Goal: Information Seeking & Learning: Learn about a topic

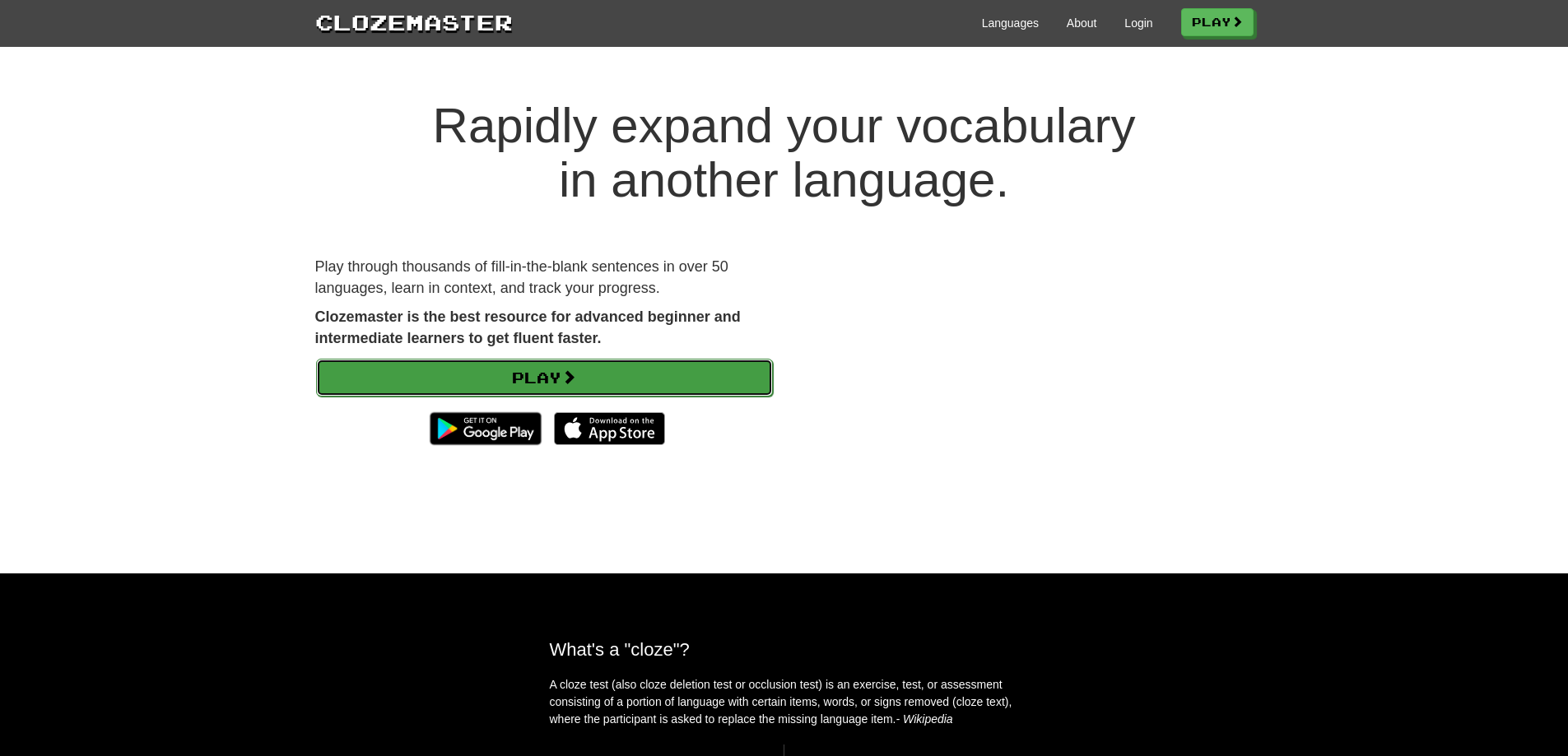
click at [638, 364] on link "Play" at bounding box center [544, 377] width 457 height 37
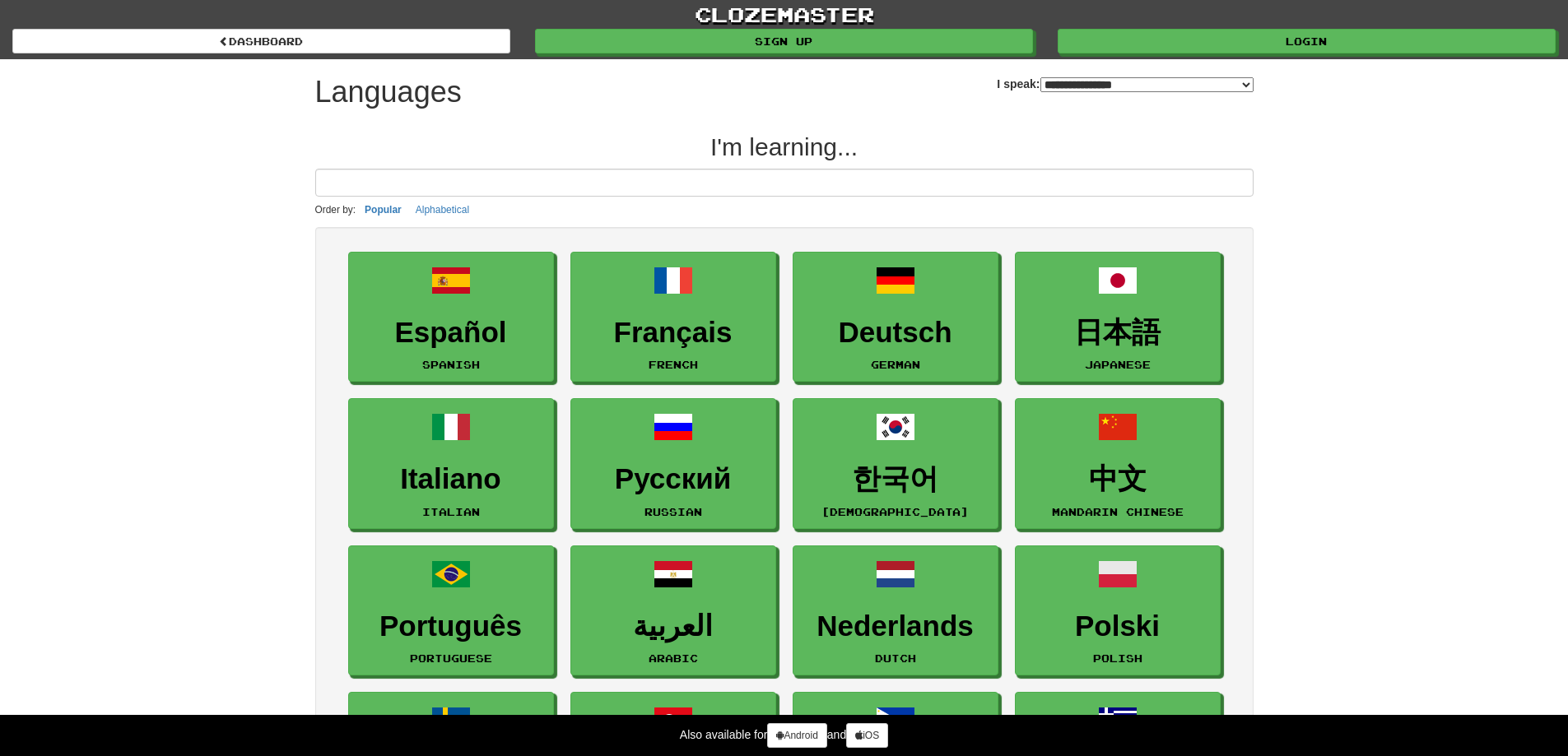
select select "*******"
click at [839, 177] on input at bounding box center [785, 182] width 938 height 28
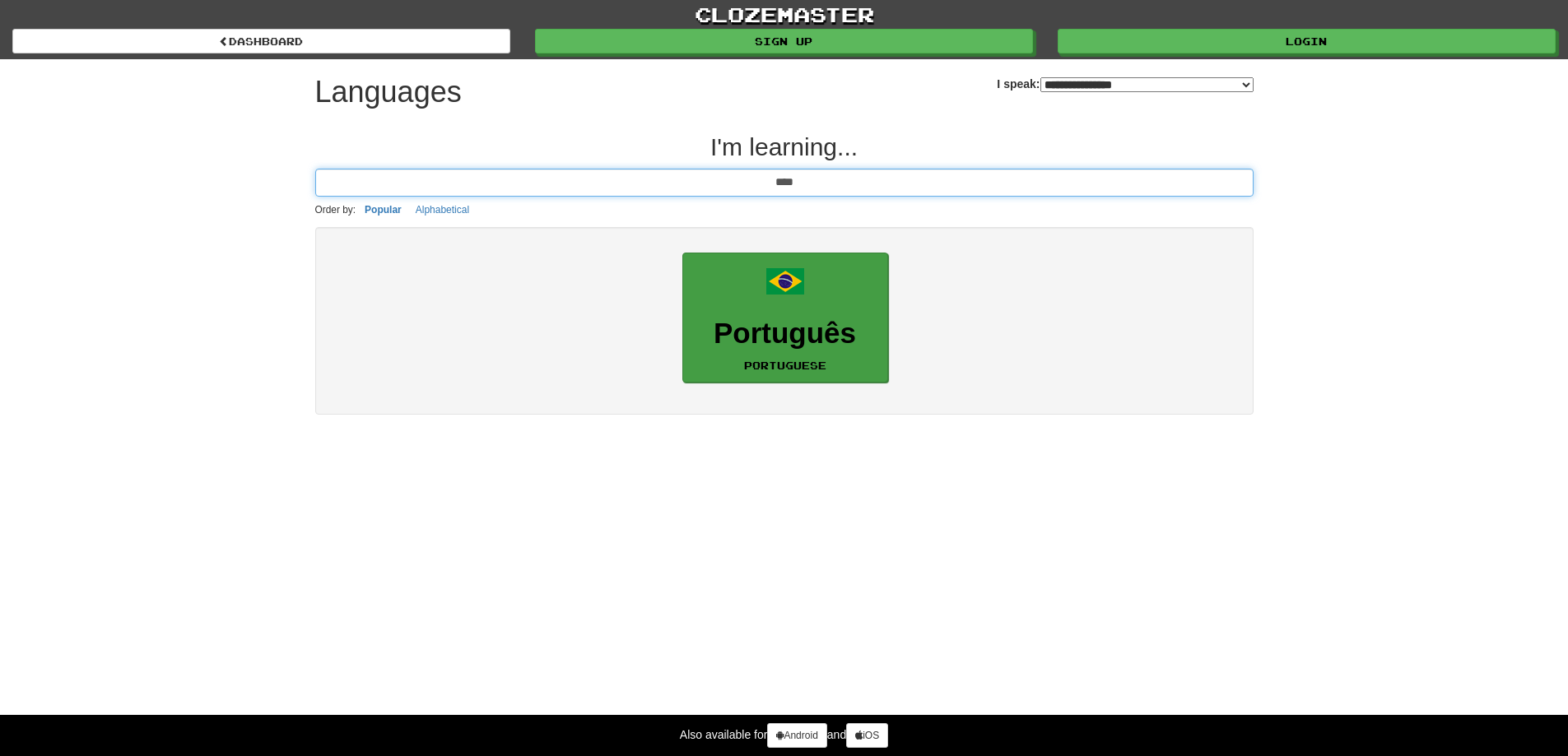
type input "****"
click at [793, 350] on link "Português Portuguese" at bounding box center [785, 318] width 205 height 130
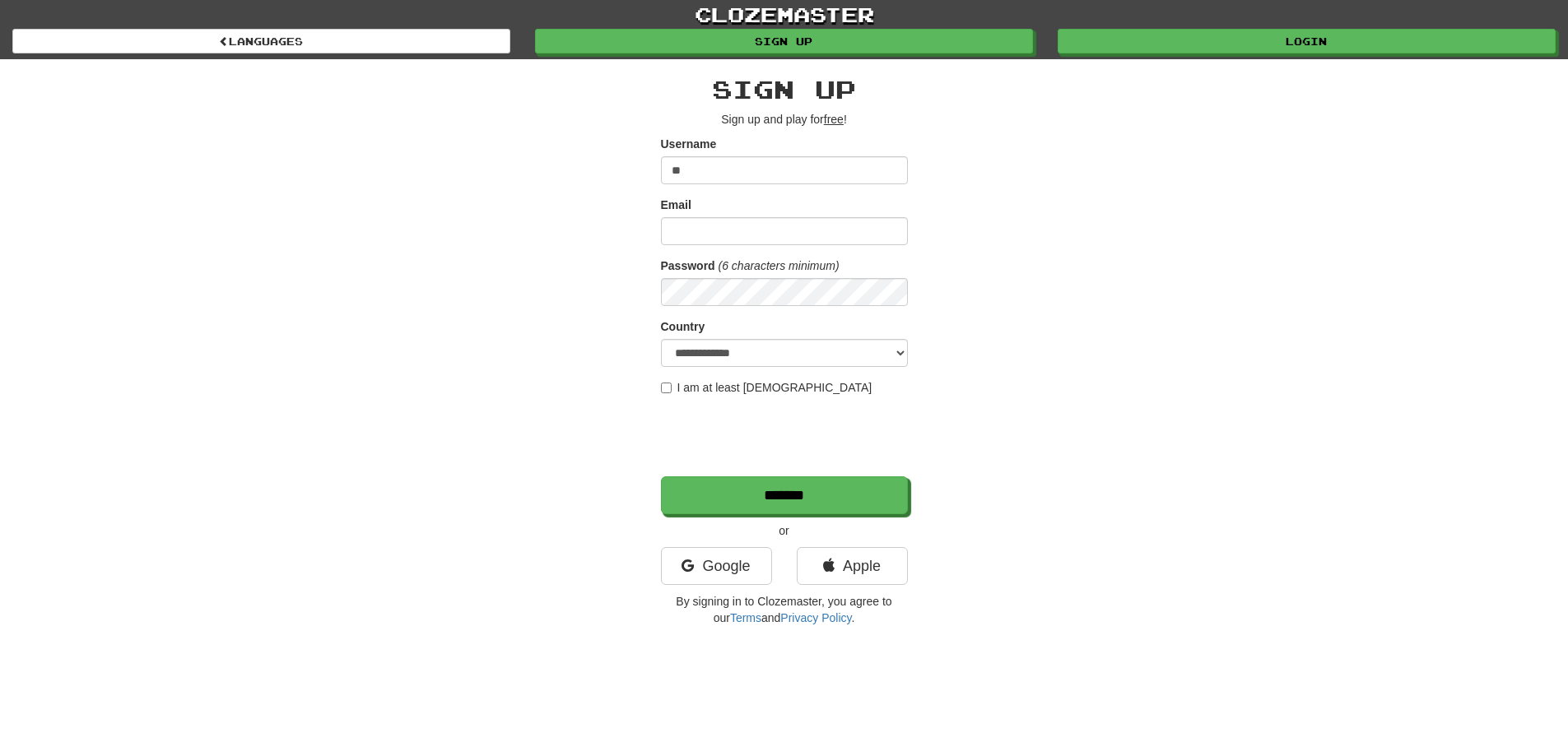
type input "*"
type input "**********"
type input "*"
type input "**********"
click at [809, 347] on select "**********" at bounding box center [784, 352] width 247 height 28
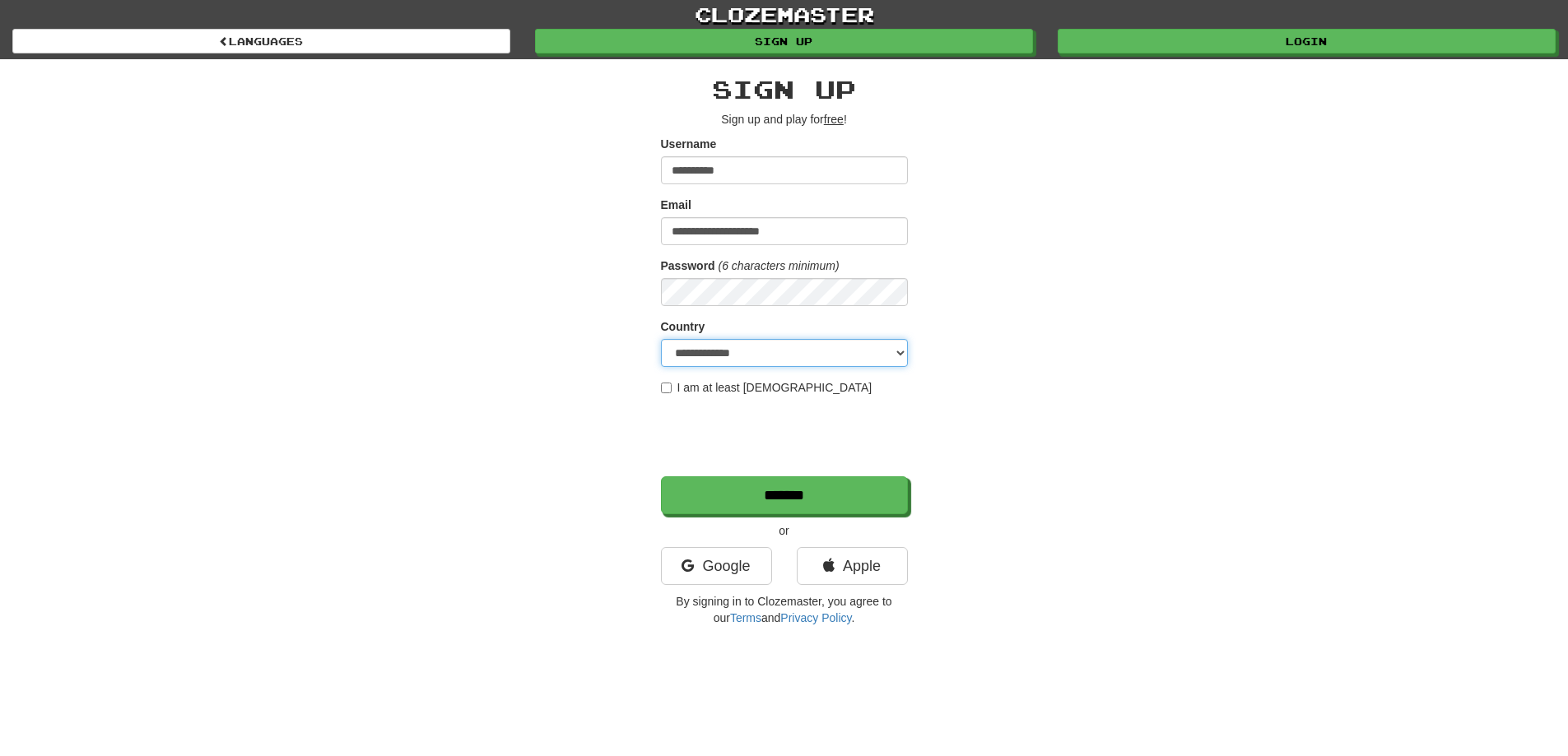
select select "**"
click at [661, 339] on select "**********" at bounding box center [784, 352] width 247 height 28
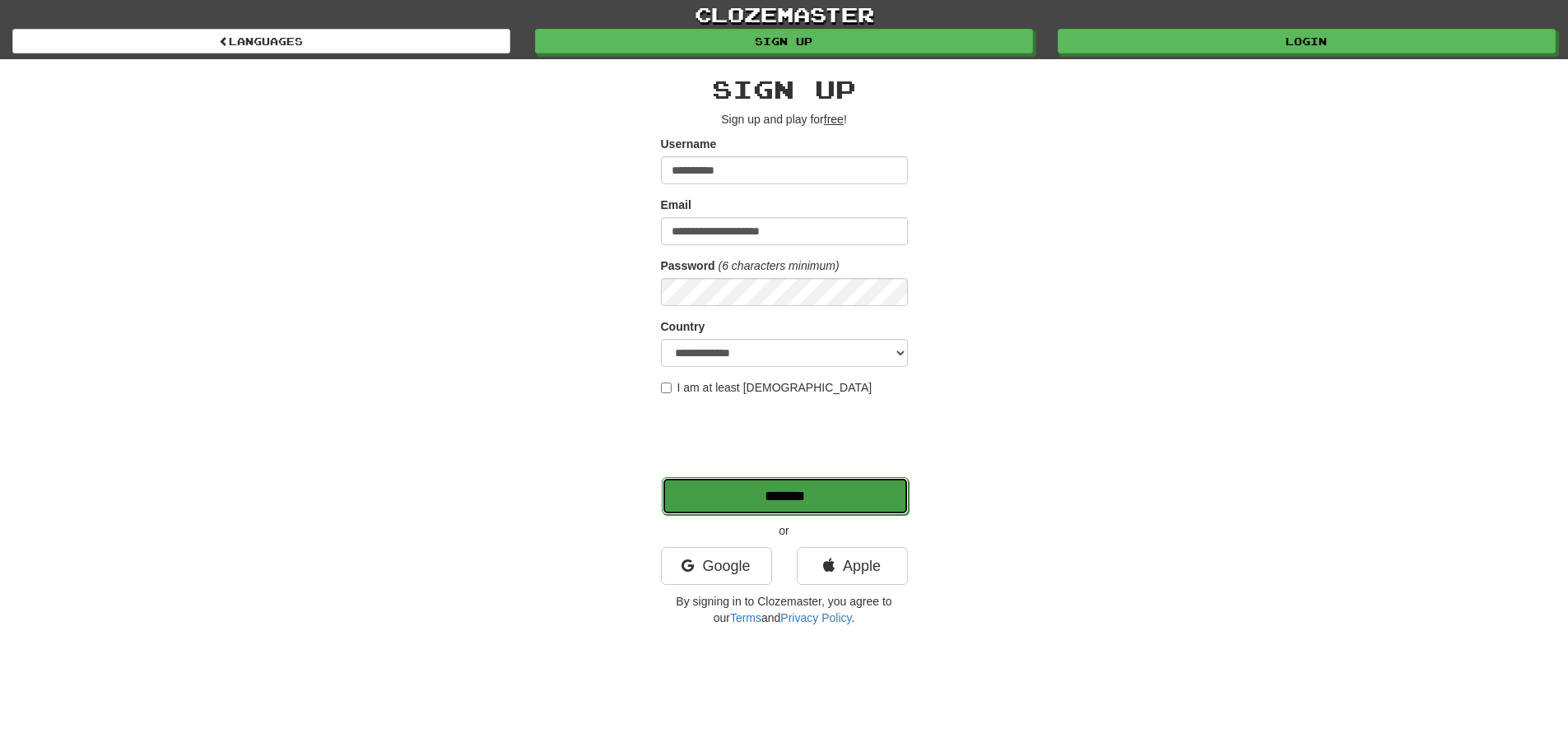
click at [767, 490] on input "*******" at bounding box center [785, 496] width 247 height 37
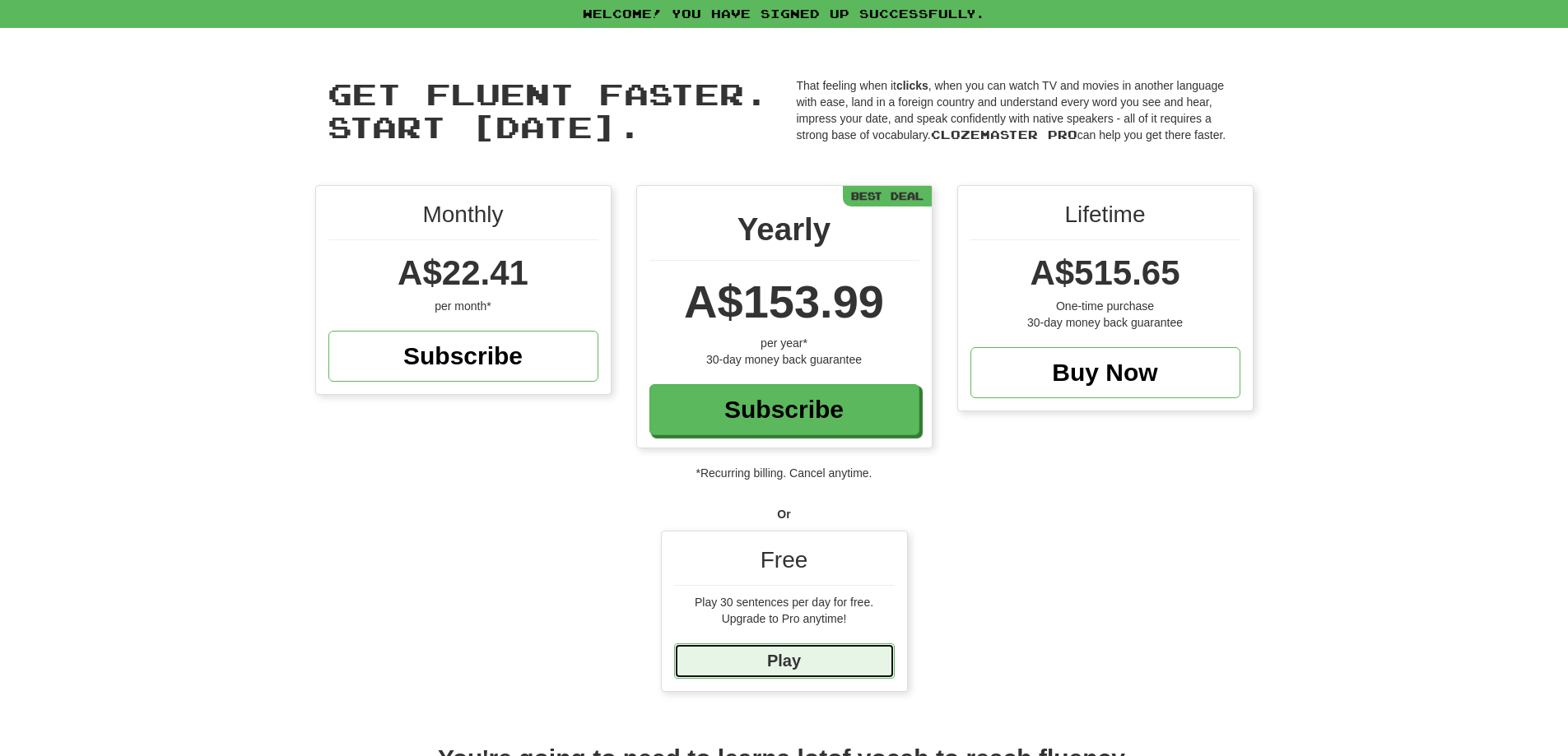
click at [861, 667] on link "Play" at bounding box center [785, 661] width 221 height 35
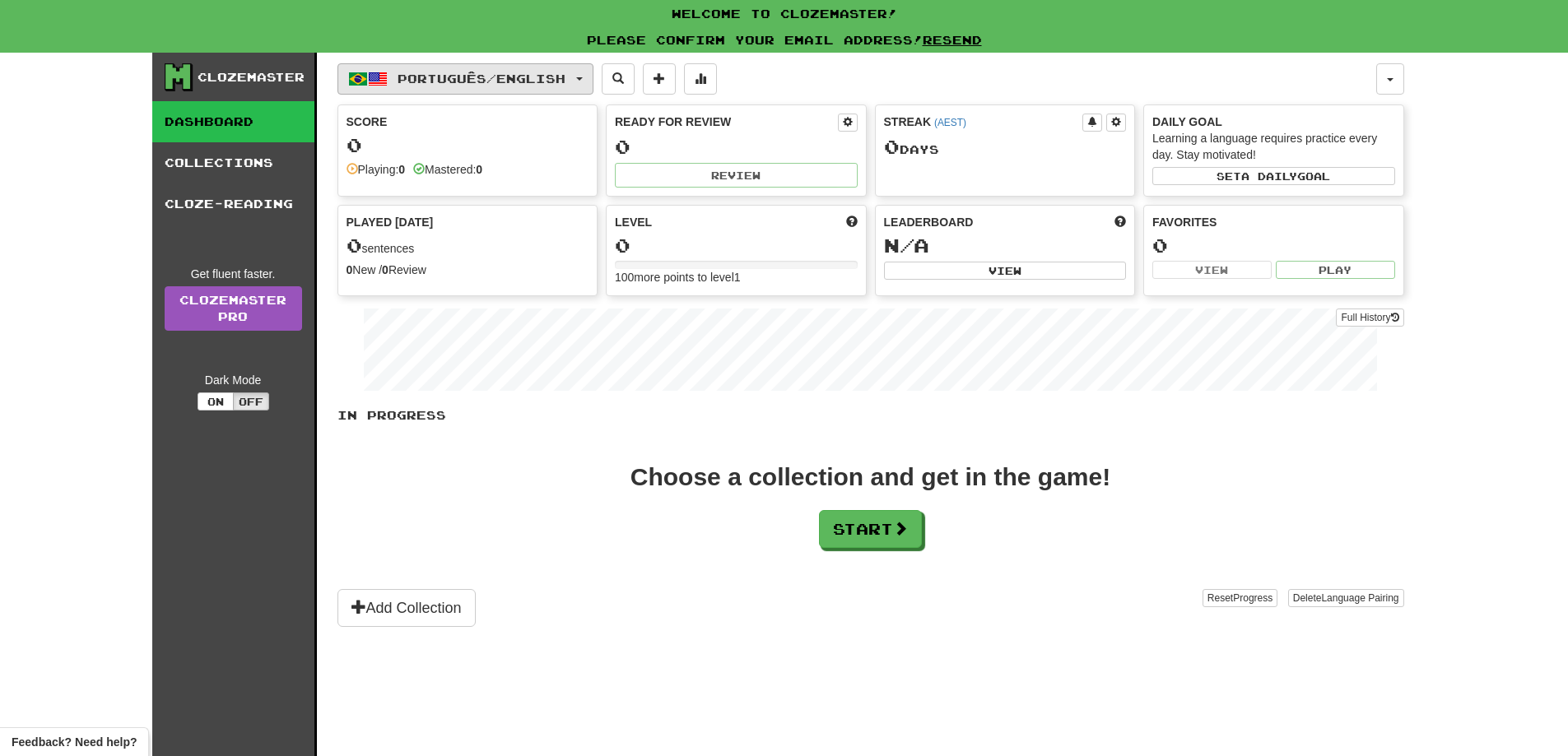
click at [536, 73] on span "Português / English" at bounding box center [481, 79] width 168 height 14
click at [885, 77] on div "Português / English Português / English Streak: 0 Review: 0 Points today: 0 Lan…" at bounding box center [857, 79] width 1039 height 32
click at [538, 87] on button "Português / English" at bounding box center [465, 79] width 256 height 32
drag, startPoint x: 600, startPoint y: 495, endPoint x: 591, endPoint y: 478, distance: 19.2
click at [600, 496] on div "Choose a collection and get in the game! Start" at bounding box center [871, 507] width 1067 height 83
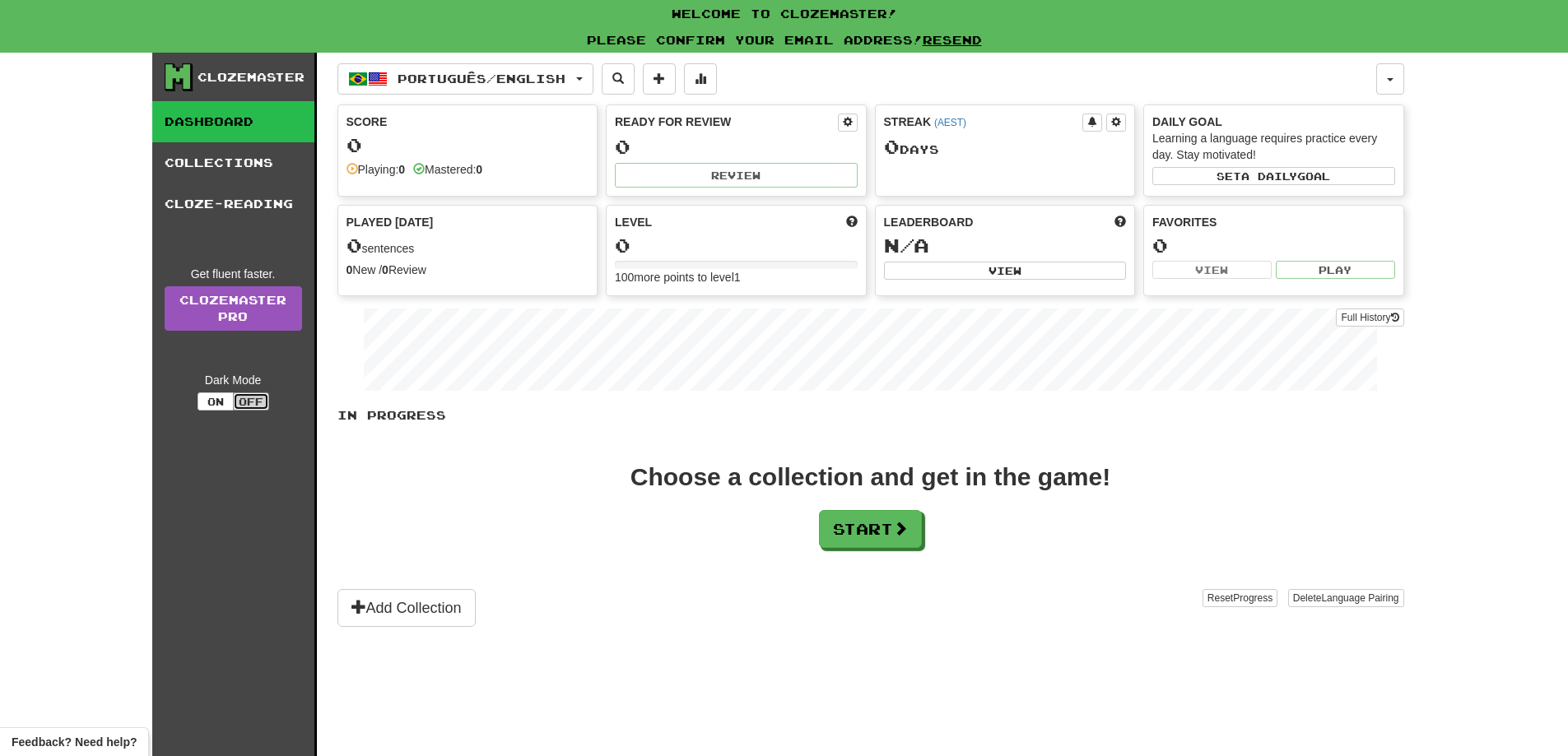
click at [251, 408] on button "Off" at bounding box center [251, 401] width 36 height 18
click at [224, 407] on button "On" at bounding box center [216, 401] width 36 height 18
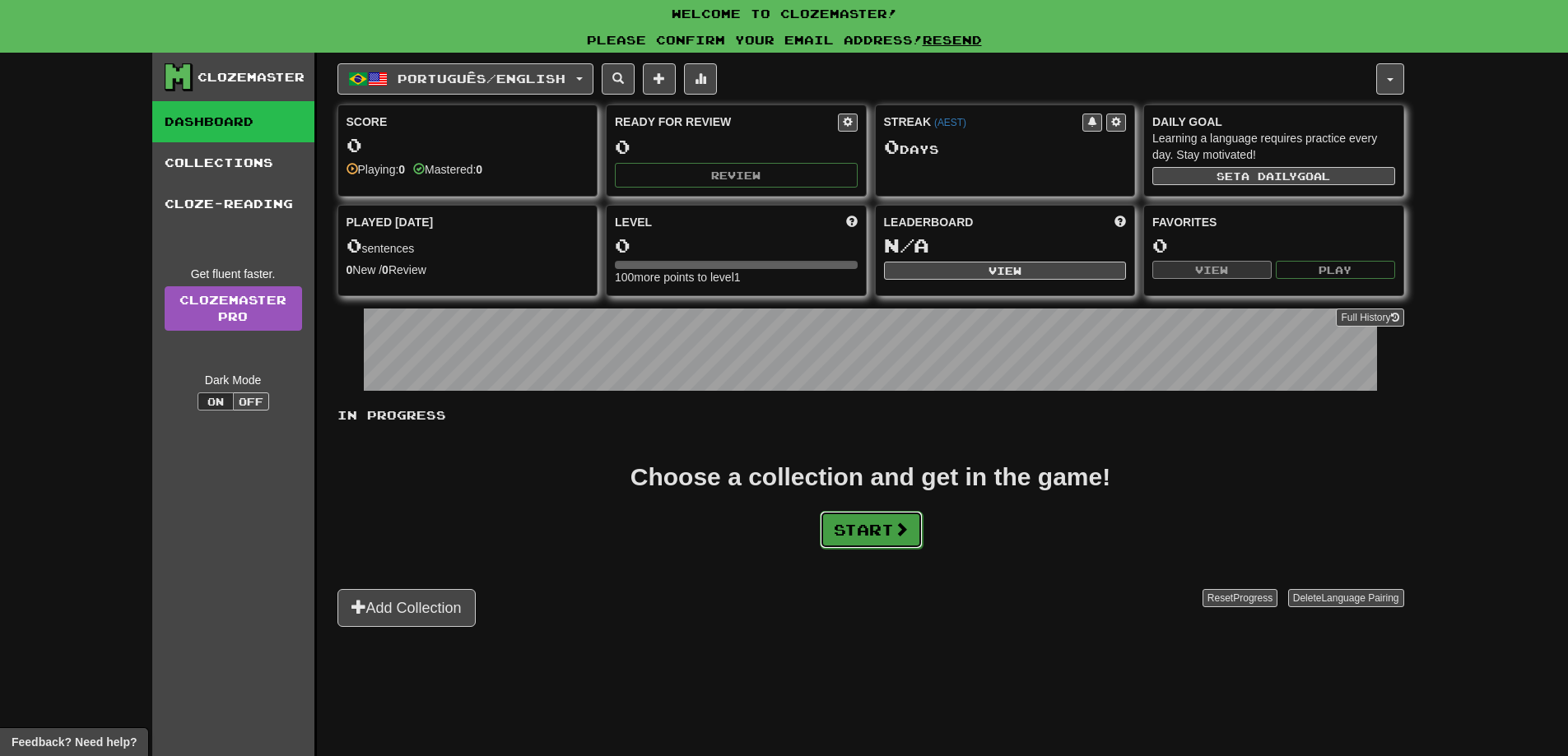
click at [895, 531] on button "Start" at bounding box center [871, 530] width 103 height 37
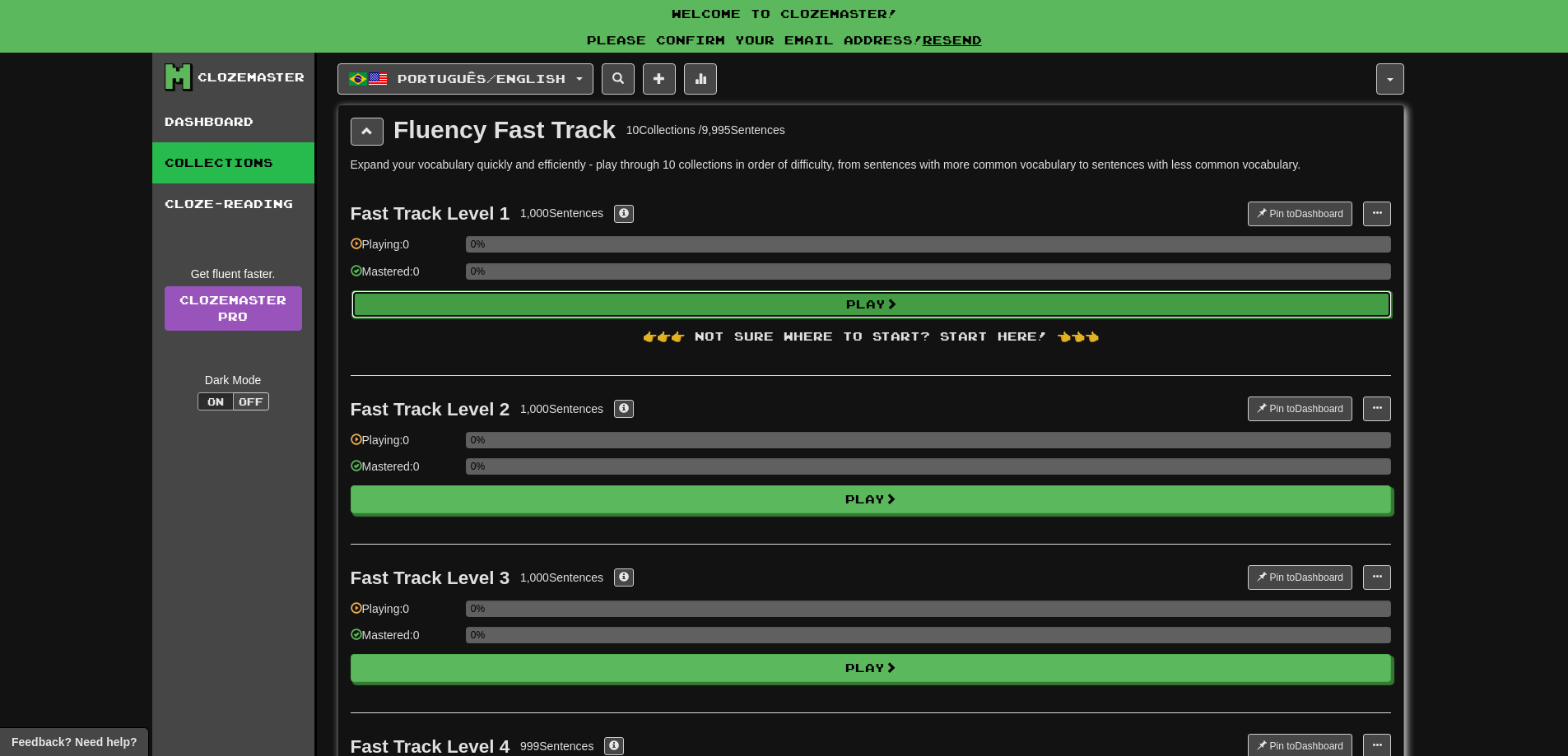
click at [829, 305] on button "Play" at bounding box center [871, 304] width 1040 height 28
select select "**"
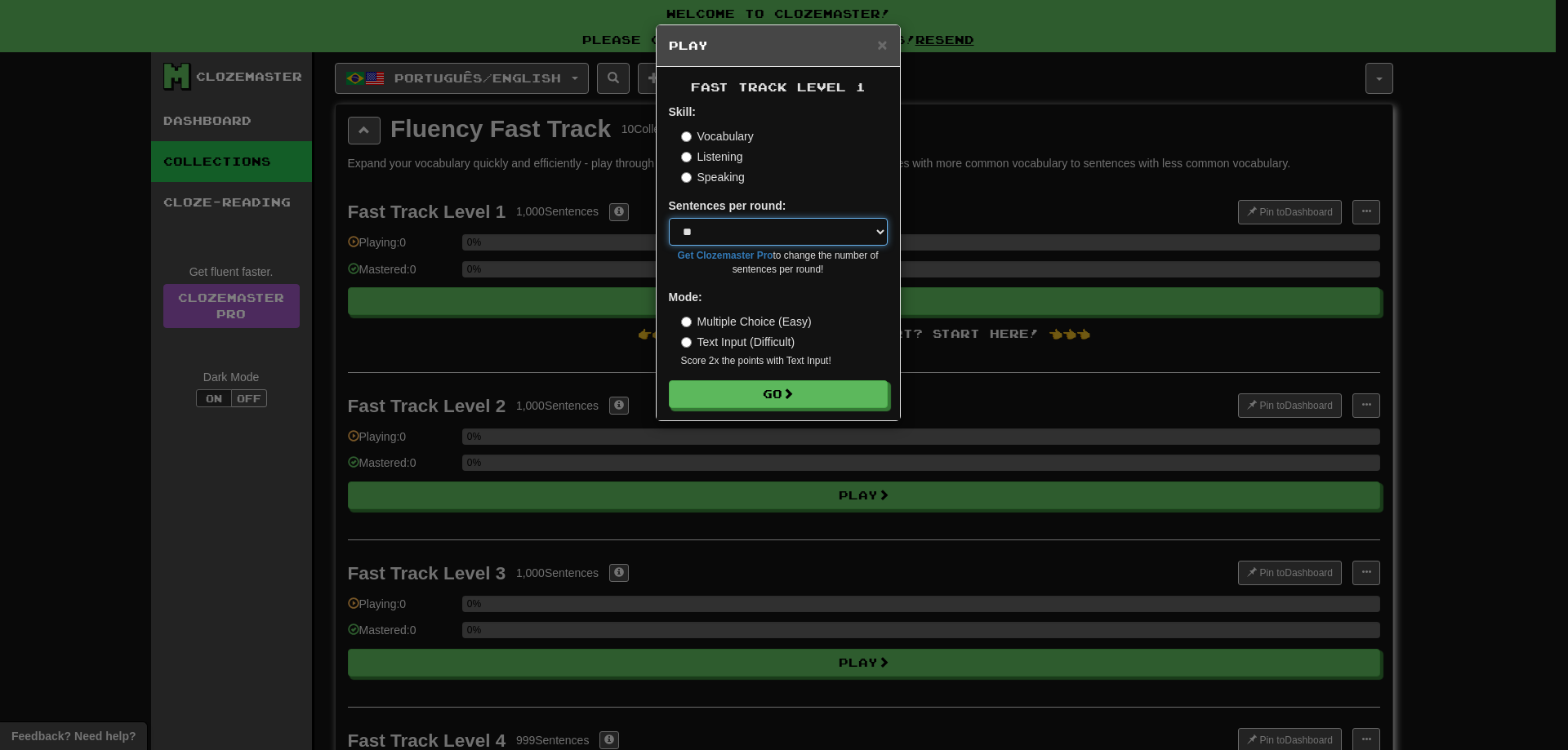
click at [758, 234] on select "* ** ** ** ** ** *** ********" at bounding box center [779, 231] width 219 height 28
click at [828, 204] on div "Sentences per round: * ** ** ** ** ** *** ******** Get Clozemaster Pro to chang…" at bounding box center [779, 237] width 219 height 79
click at [761, 388] on button "Go" at bounding box center [780, 395] width 219 height 28
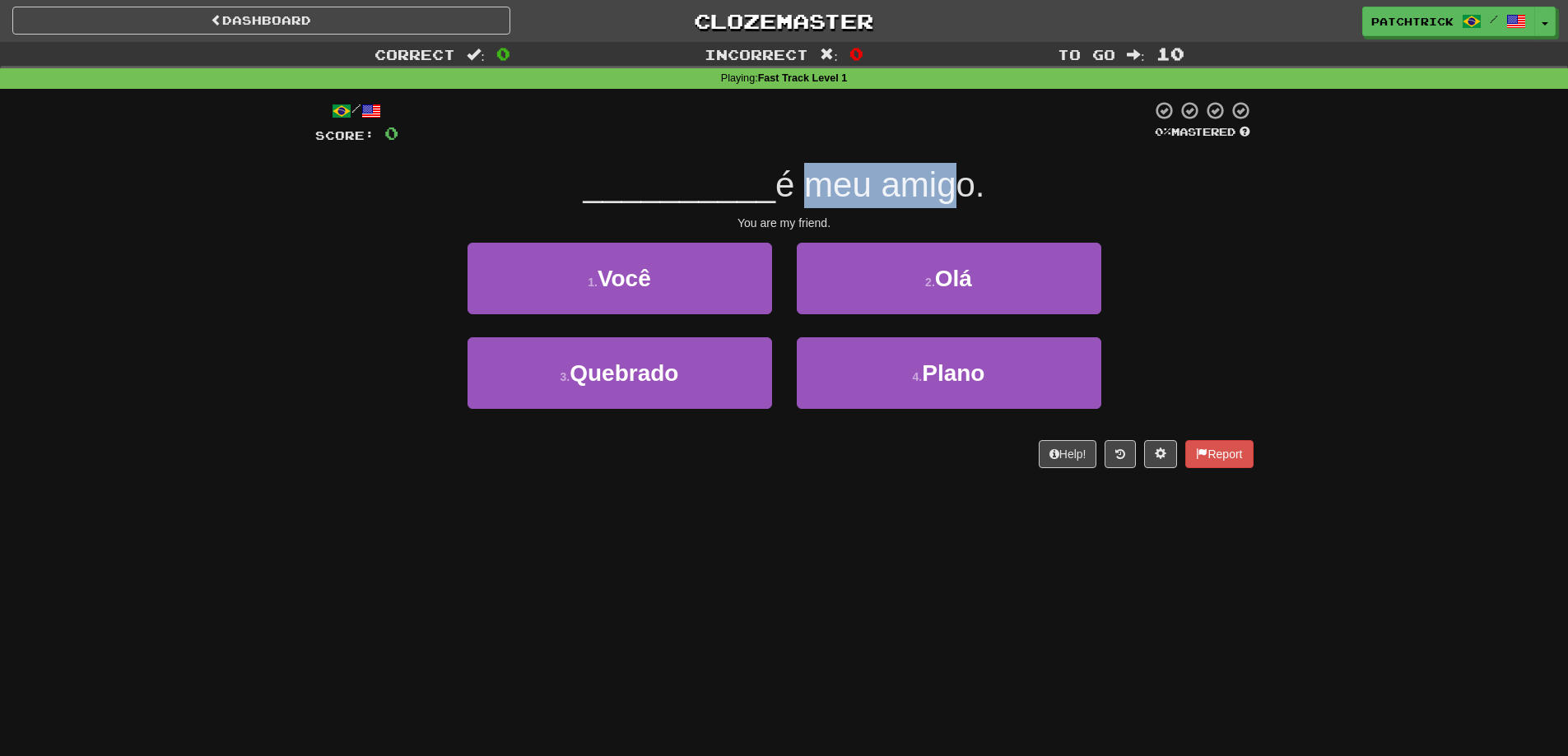
drag, startPoint x: 908, startPoint y: 200, endPoint x: 943, endPoint y: 203, distance: 35.1
click at [943, 203] on span "é meu amigo." at bounding box center [880, 184] width 209 height 38
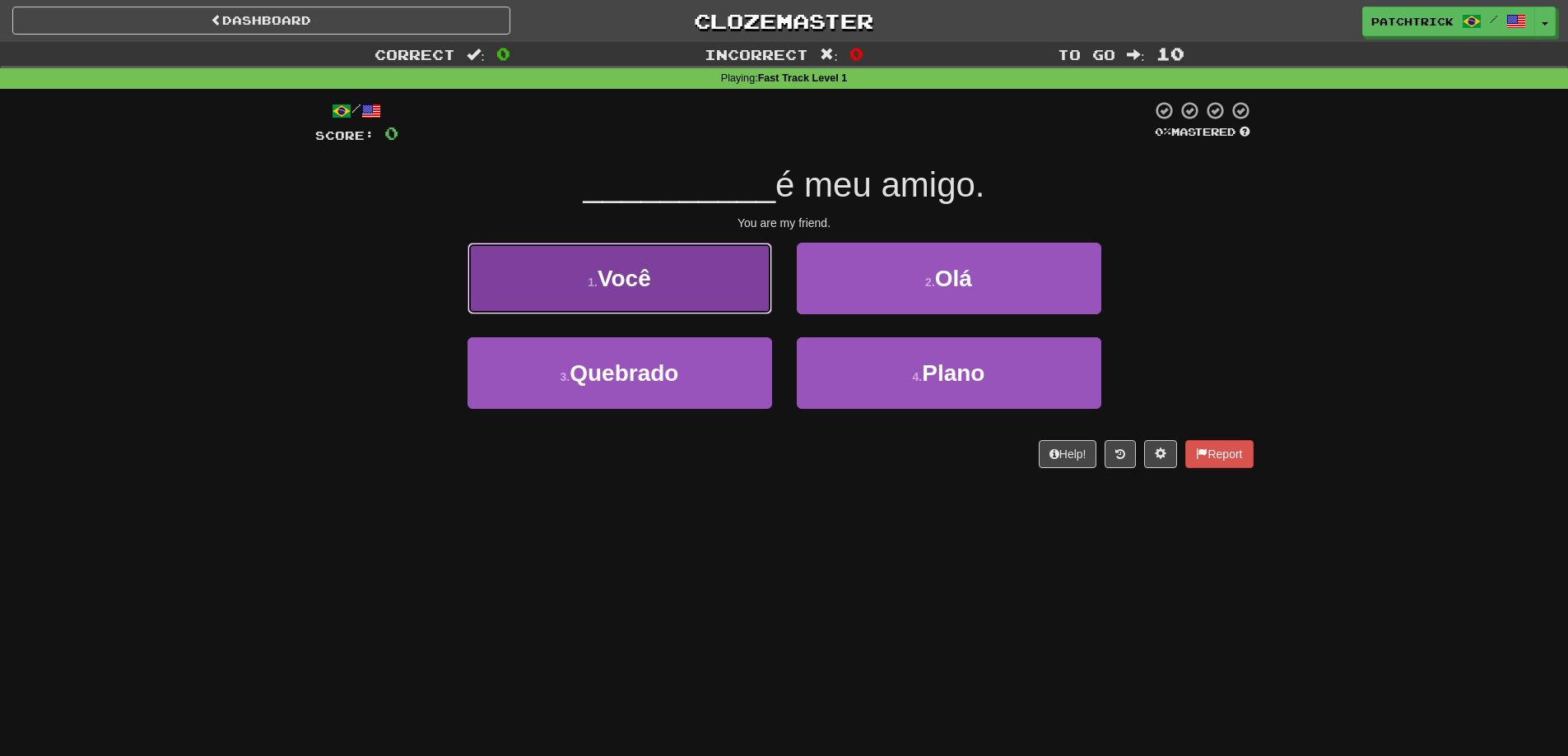
click at [708, 296] on button "1 . Você" at bounding box center [619, 278] width 304 height 72
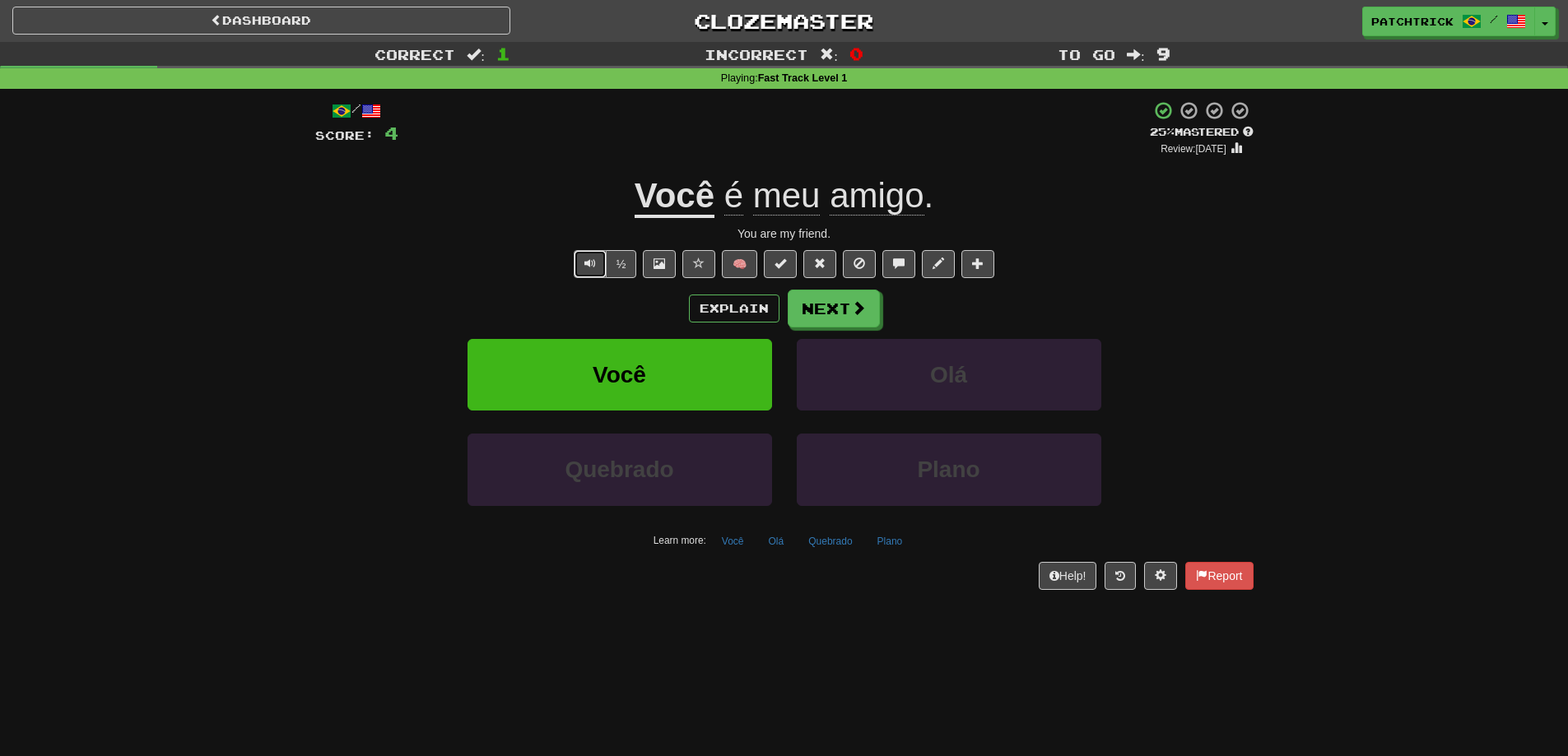
click at [584, 268] on span "Text-to-speech controls" at bounding box center [590, 264] width 12 height 12
click at [614, 270] on button "½" at bounding box center [621, 264] width 32 height 28
click at [837, 310] on button "Next" at bounding box center [835, 309] width 92 height 37
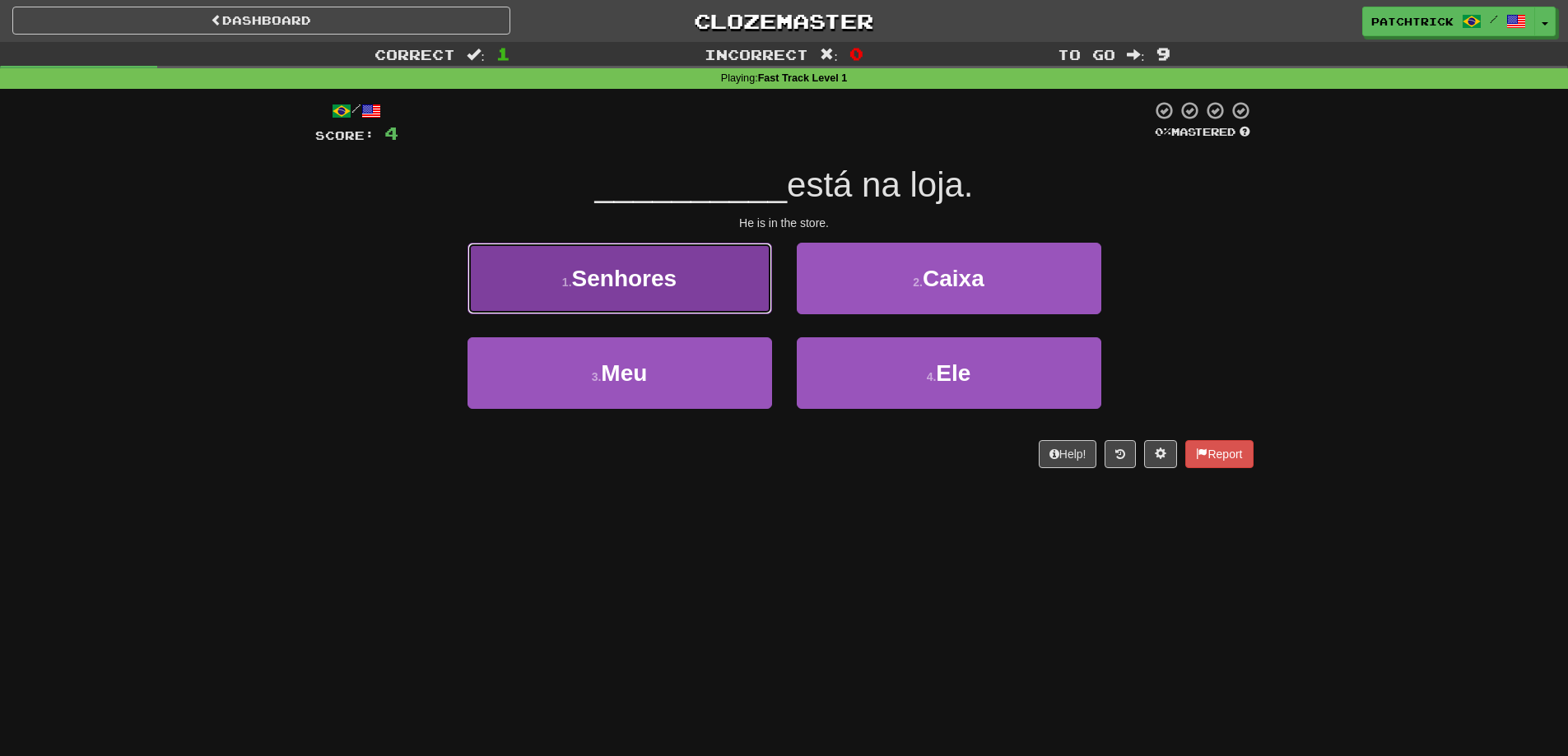
click at [725, 267] on button "1 . Senhores" at bounding box center [619, 278] width 304 height 72
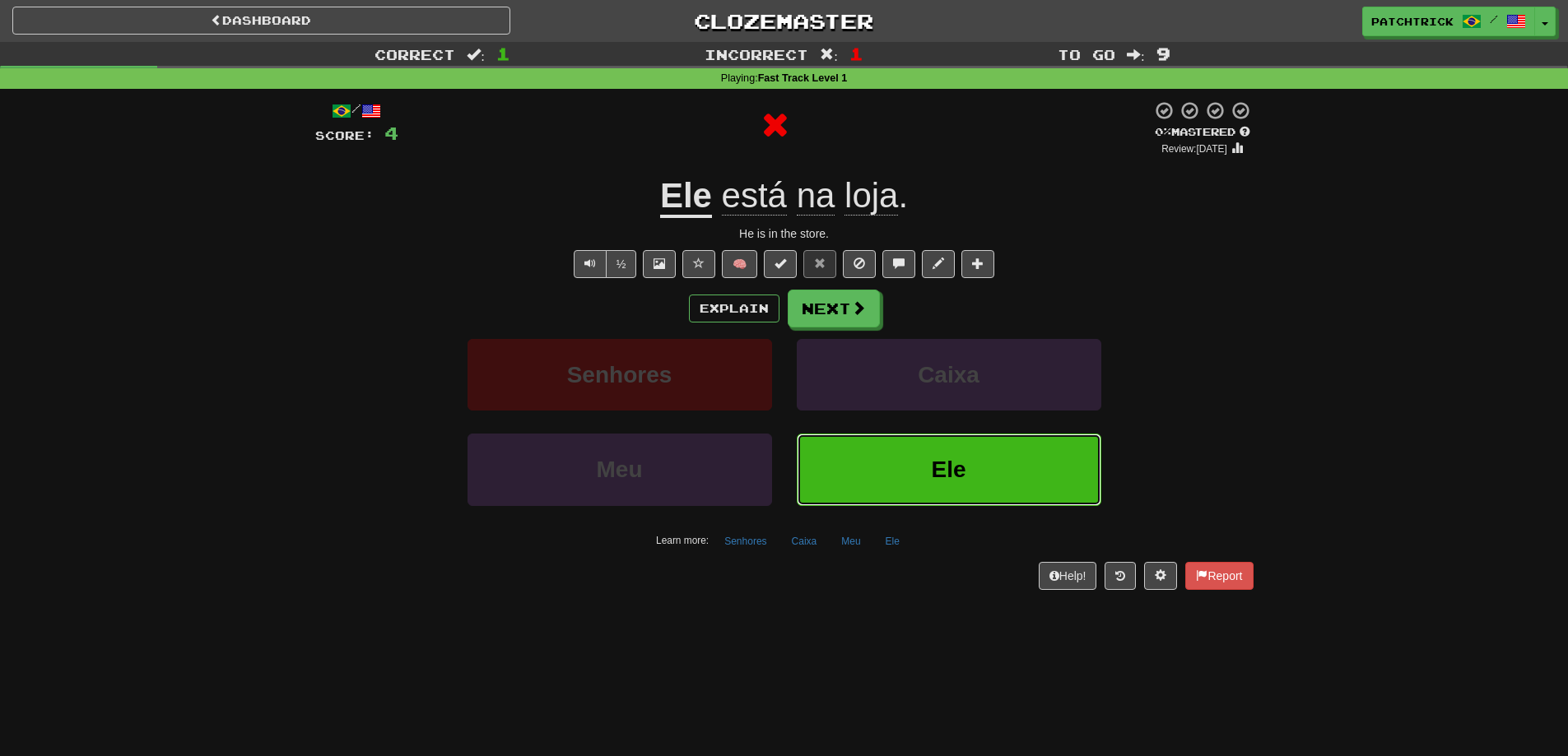
click at [1011, 482] on button "Ele" at bounding box center [949, 469] width 304 height 72
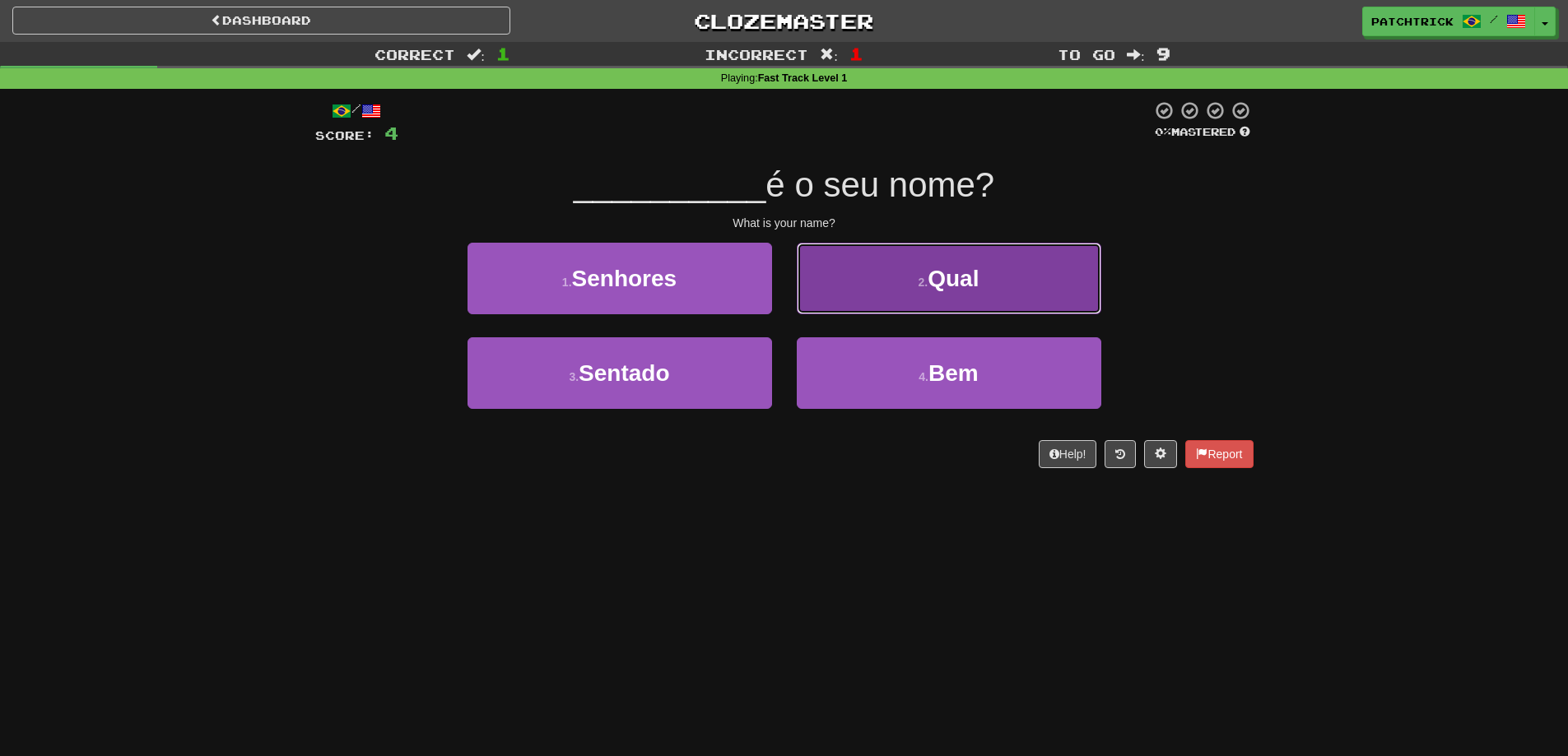
click at [997, 304] on button "2 . Qual" at bounding box center [949, 278] width 304 height 72
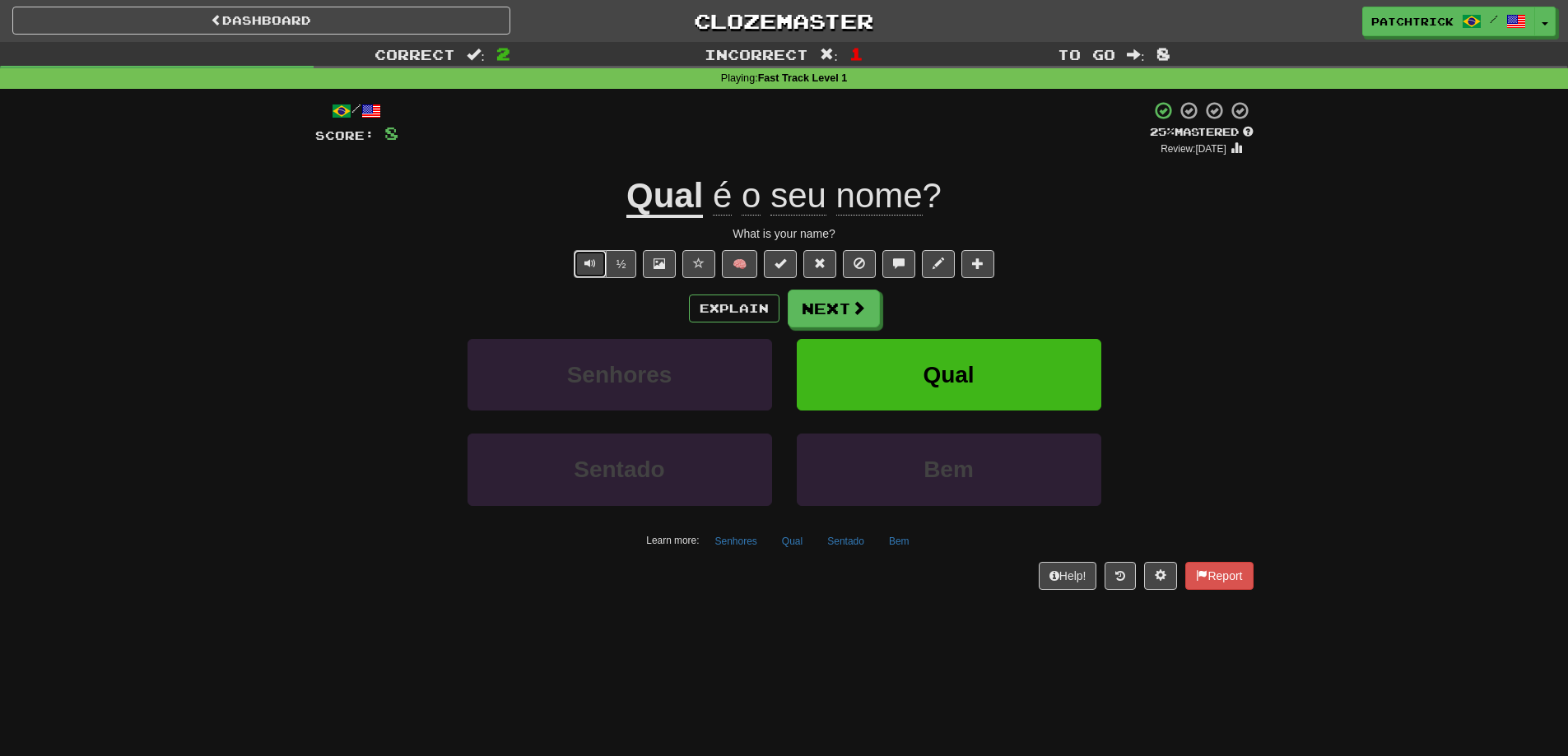
click at [578, 267] on button "Text-to-speech controls" at bounding box center [590, 264] width 33 height 28
click at [578, 266] on button "Text-to-speech controls" at bounding box center [590, 264] width 33 height 28
click at [590, 267] on span "Text-to-speech controls" at bounding box center [590, 264] width 12 height 12
click at [833, 304] on button "Next" at bounding box center [835, 309] width 92 height 37
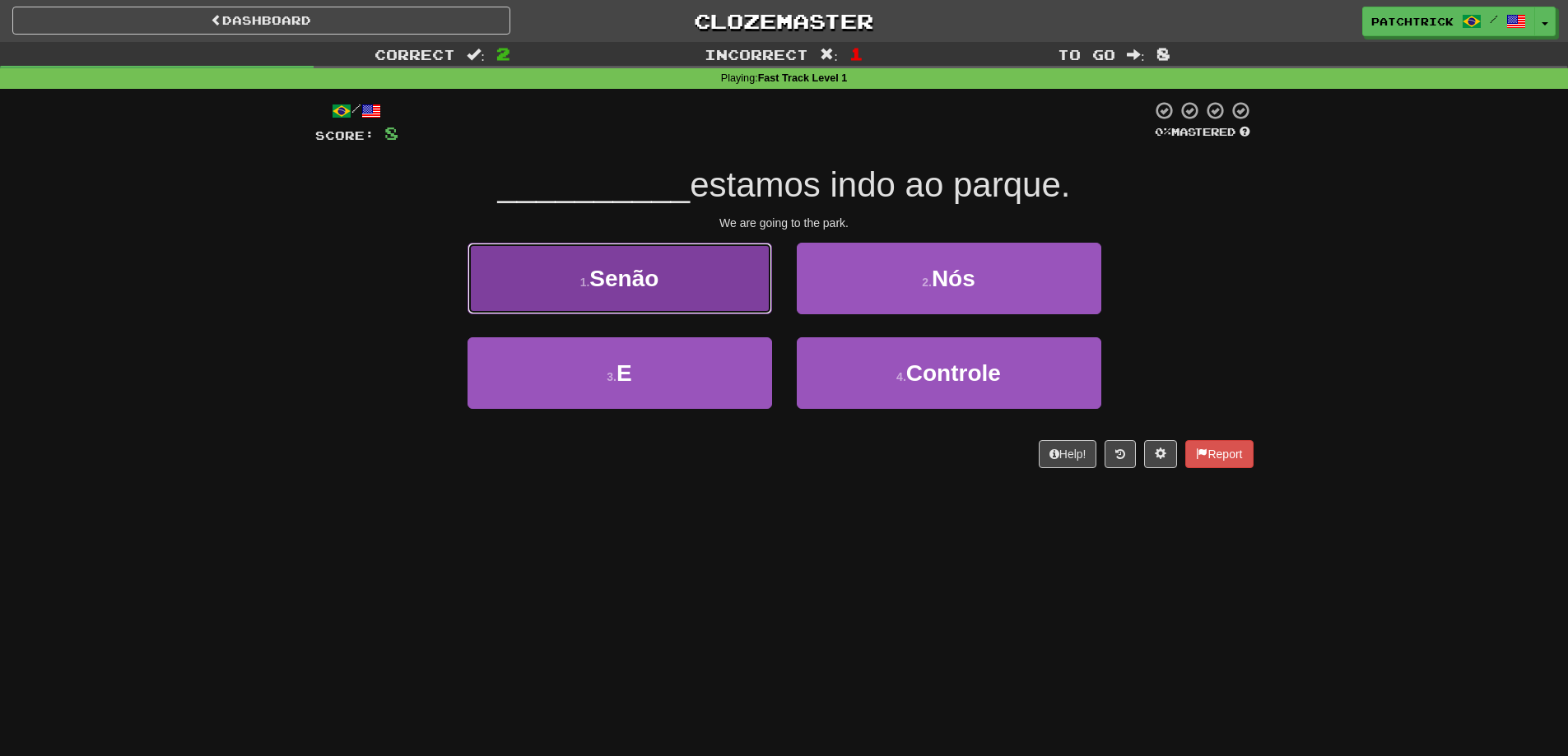
click at [722, 289] on button "1 . [GEOGRAPHIC_DATA]" at bounding box center [619, 278] width 304 height 72
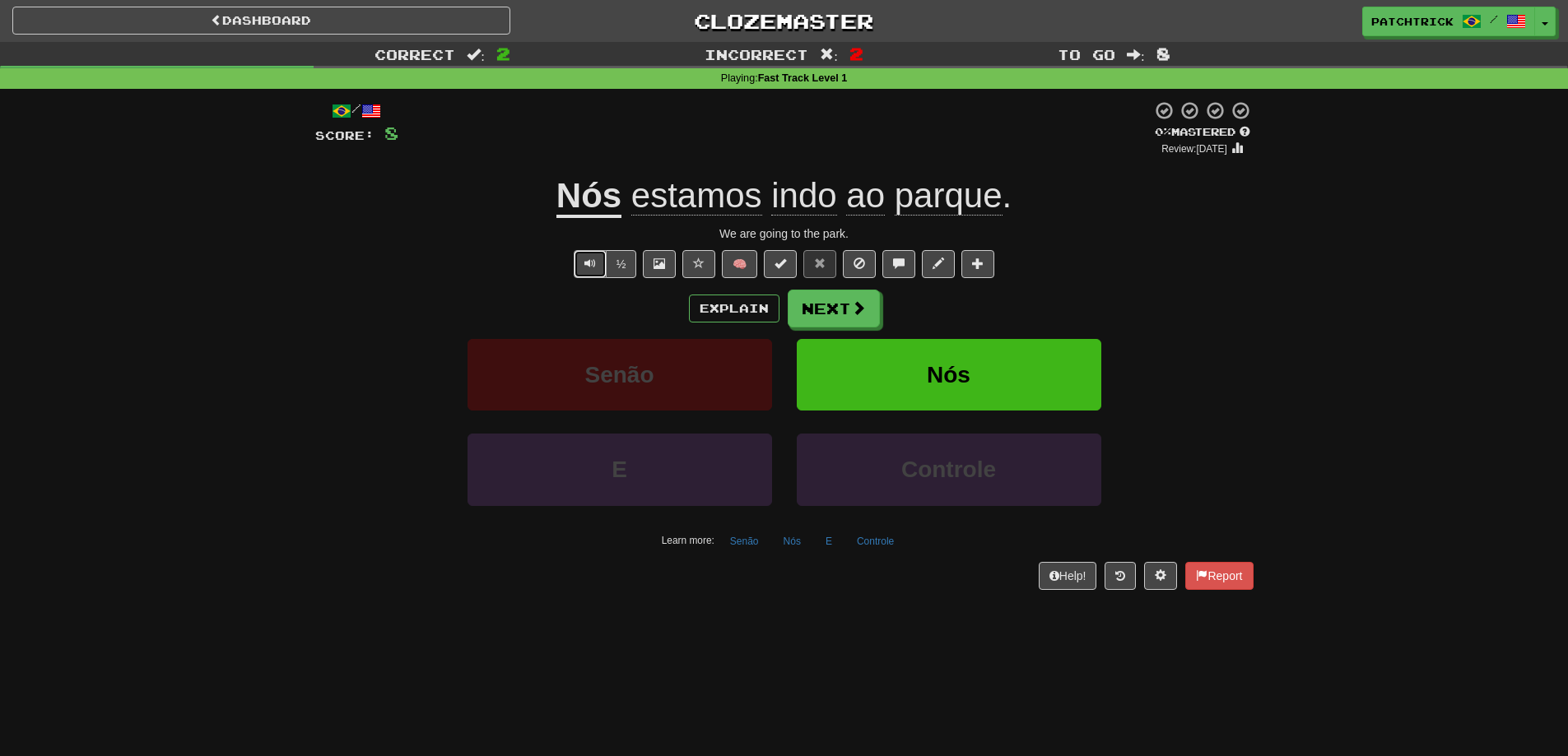
click at [588, 266] on span "Text-to-speech controls" at bounding box center [590, 264] width 12 height 12
click at [852, 305] on span at bounding box center [859, 308] width 14 height 14
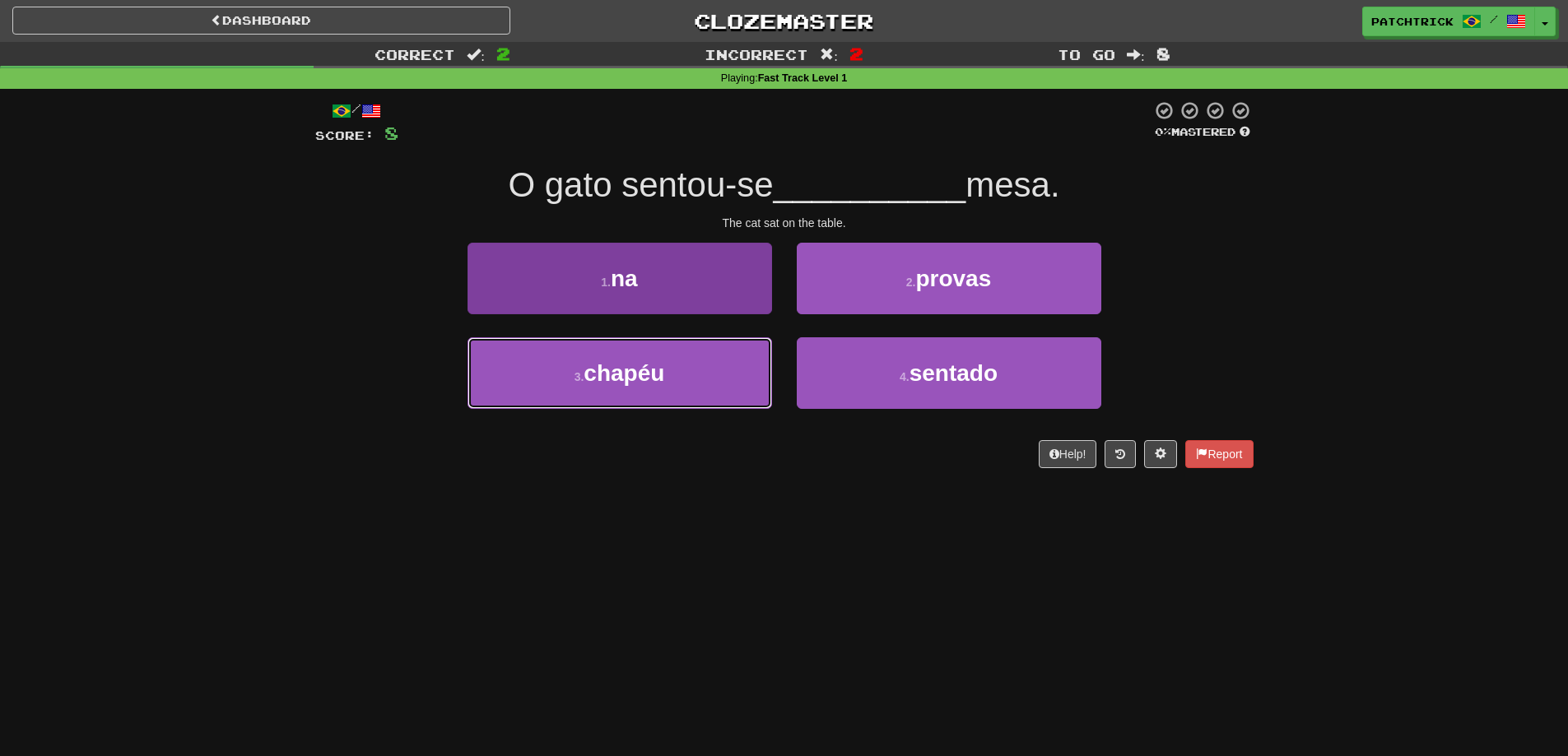
click at [720, 388] on button "3 . chapéu" at bounding box center [619, 373] width 304 height 72
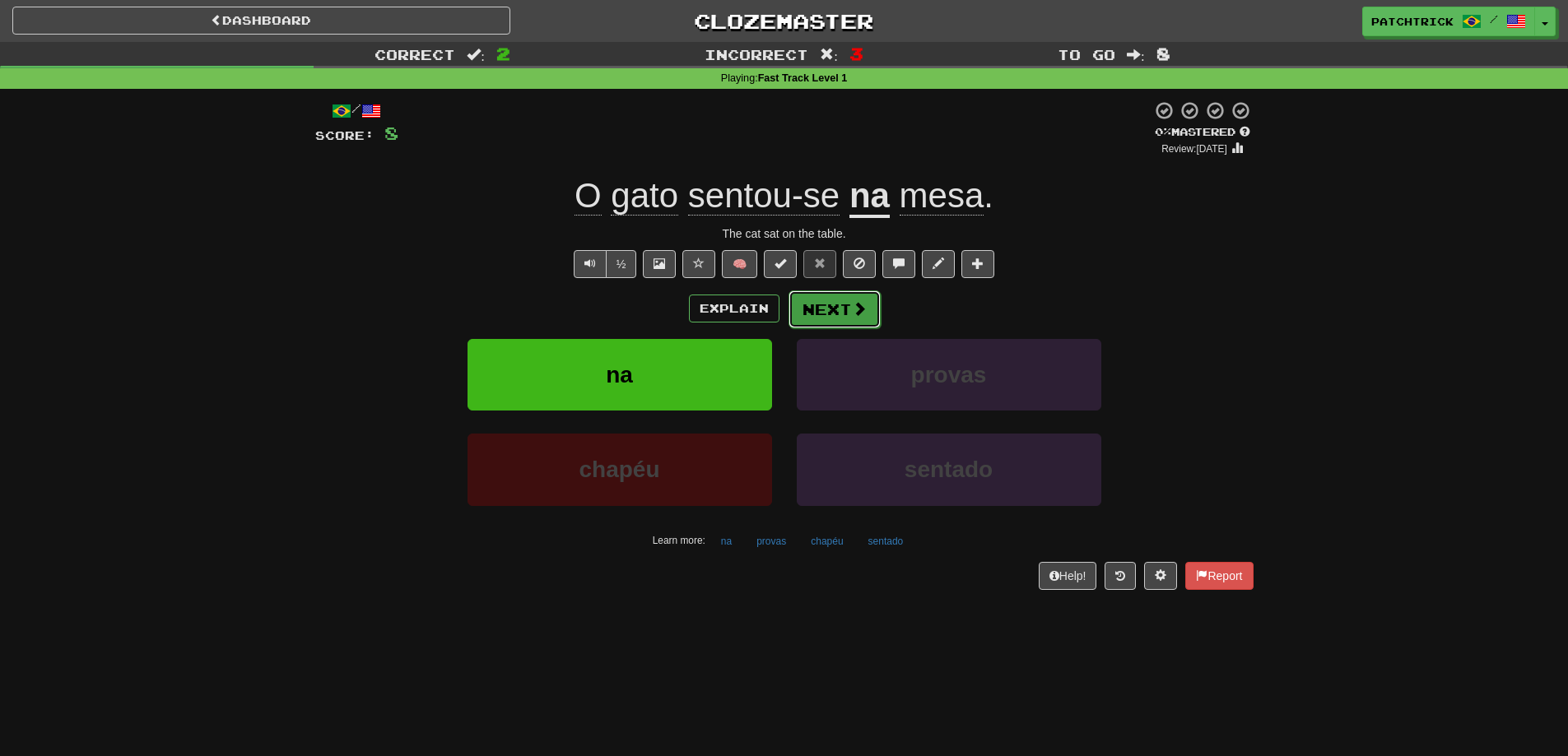
click at [854, 319] on button "Next" at bounding box center [835, 309] width 92 height 37
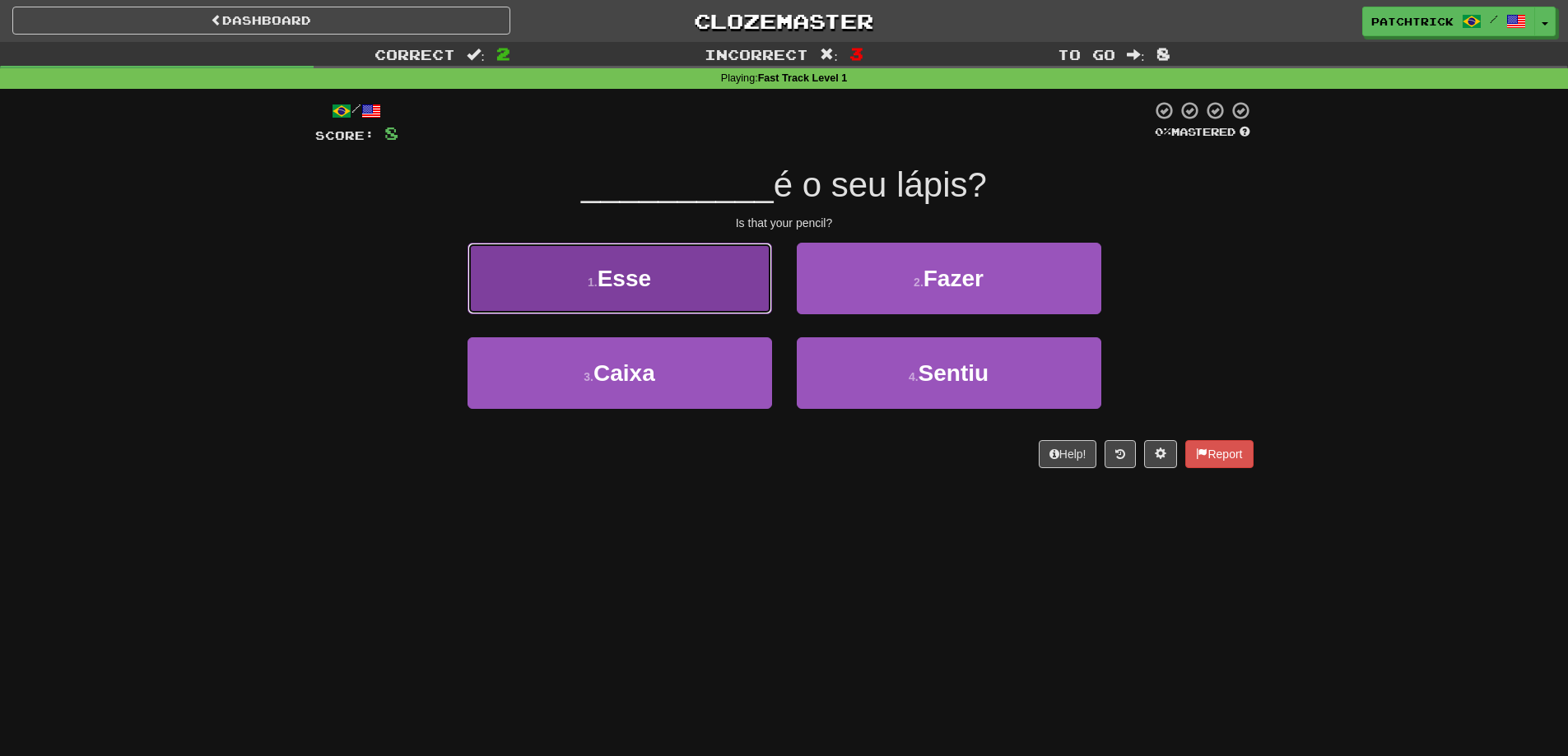
click at [725, 296] on button "1 . Esse" at bounding box center [619, 278] width 304 height 72
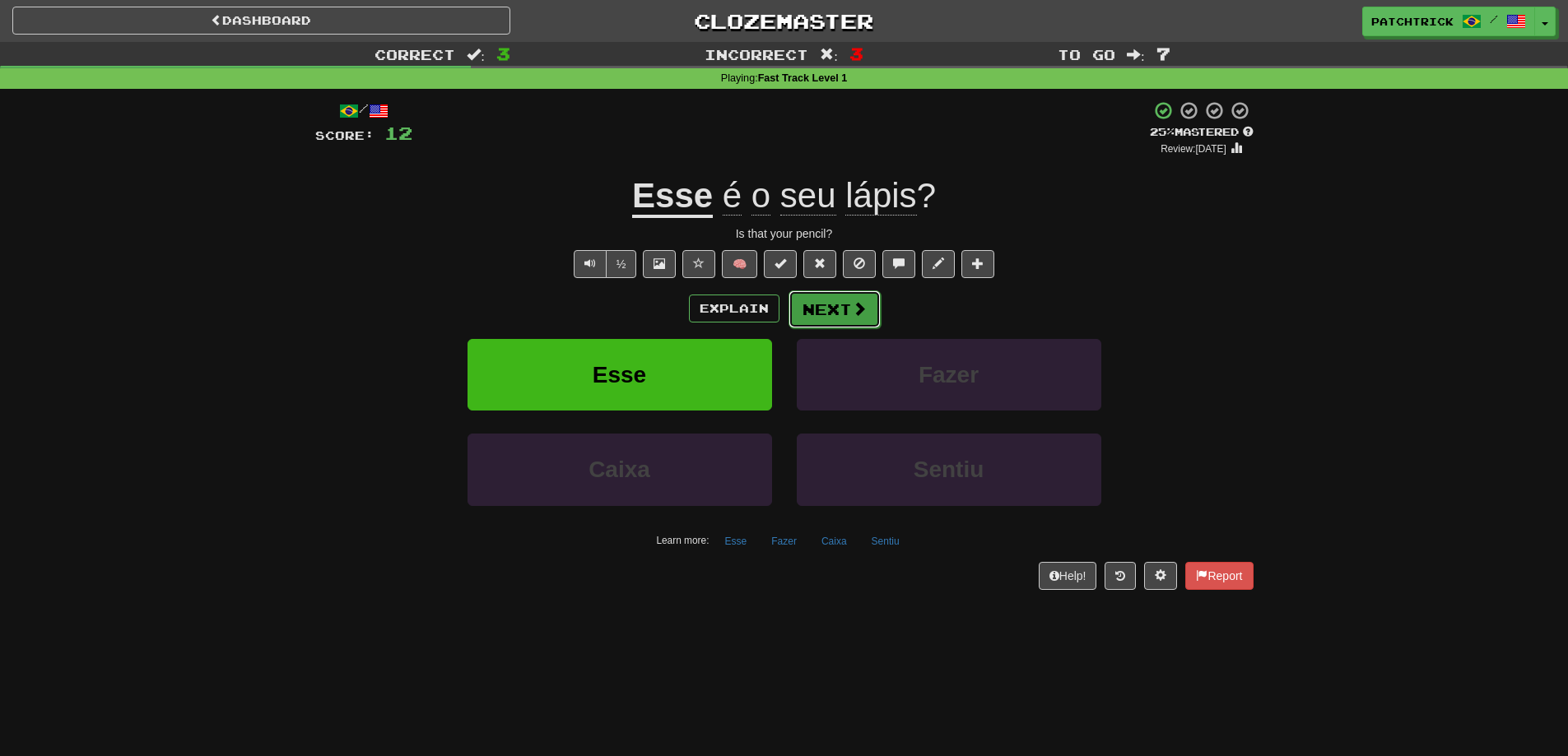
click at [844, 316] on button "Next" at bounding box center [835, 309] width 92 height 37
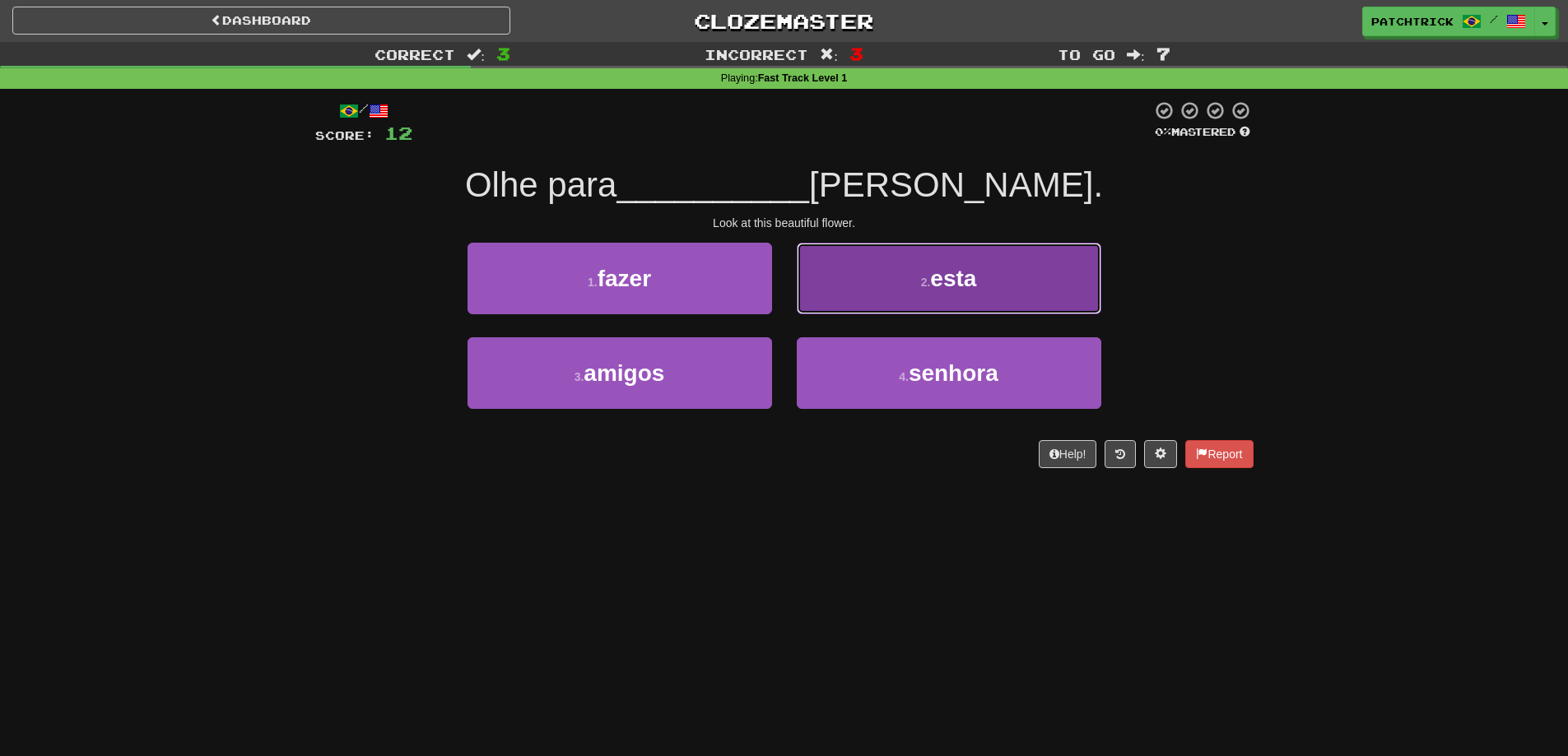
click at [936, 286] on span "esta" at bounding box center [953, 278] width 46 height 26
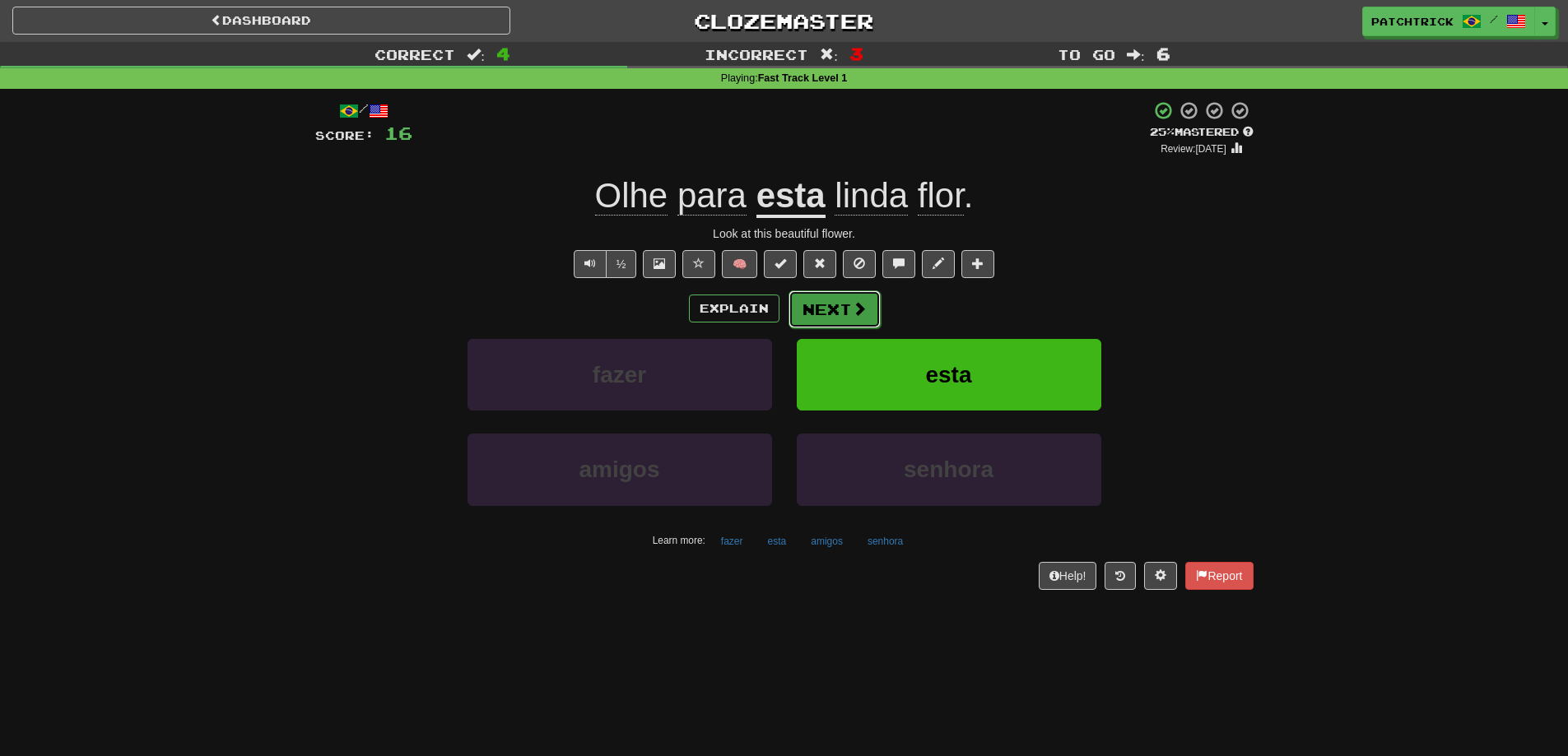
click at [843, 307] on button "Next" at bounding box center [835, 309] width 92 height 37
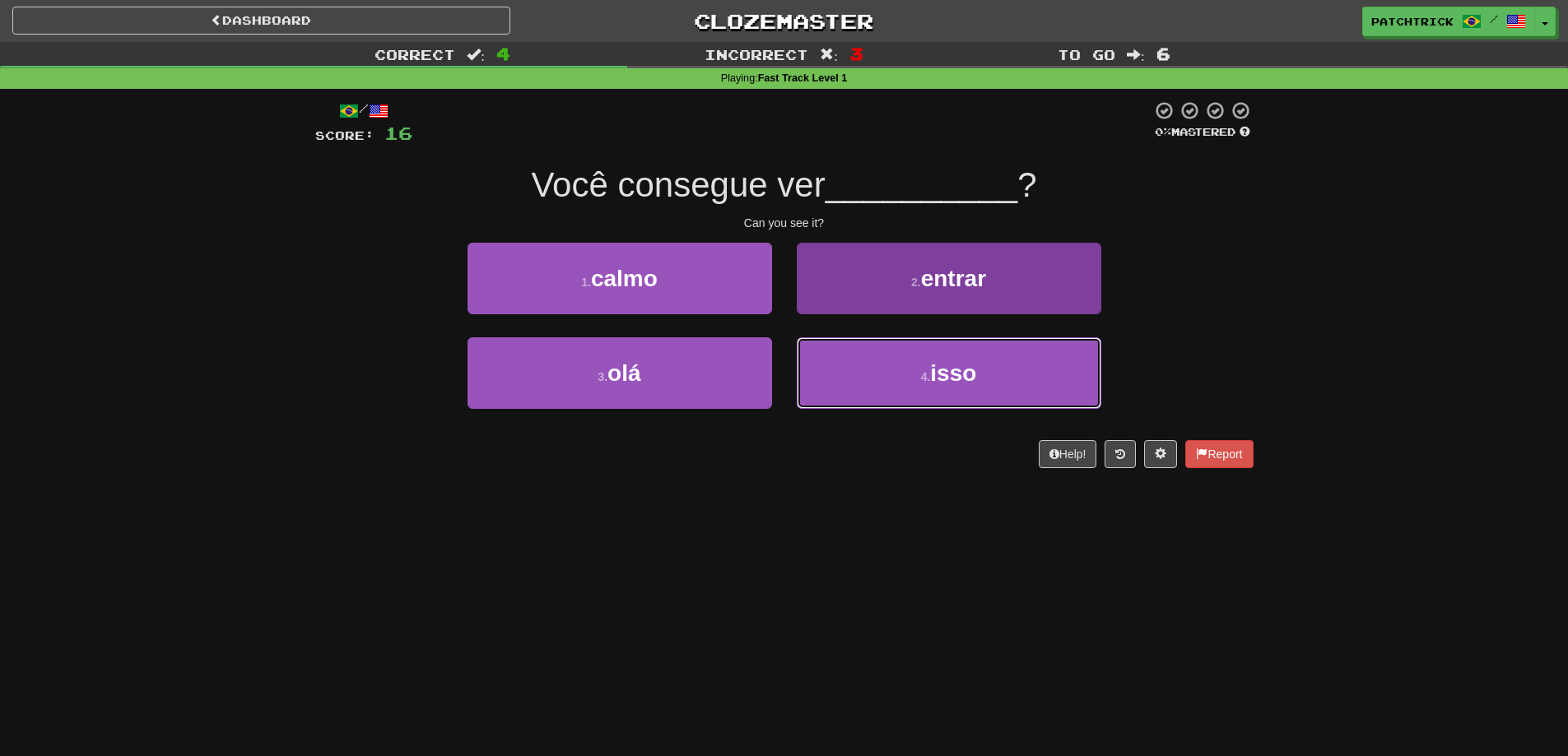
click at [988, 381] on button "4 . isso" at bounding box center [949, 373] width 304 height 72
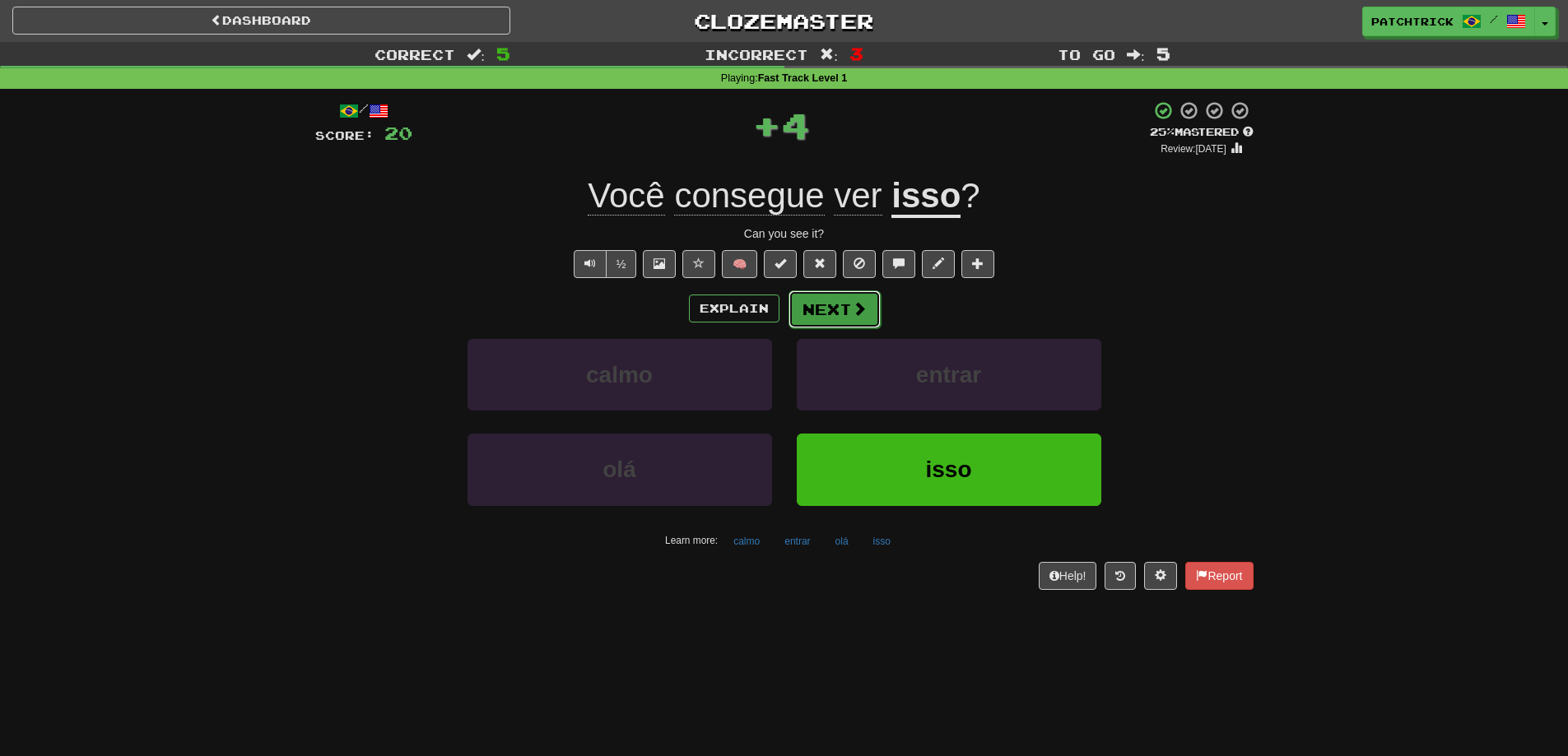
click at [862, 301] on span at bounding box center [859, 308] width 14 height 14
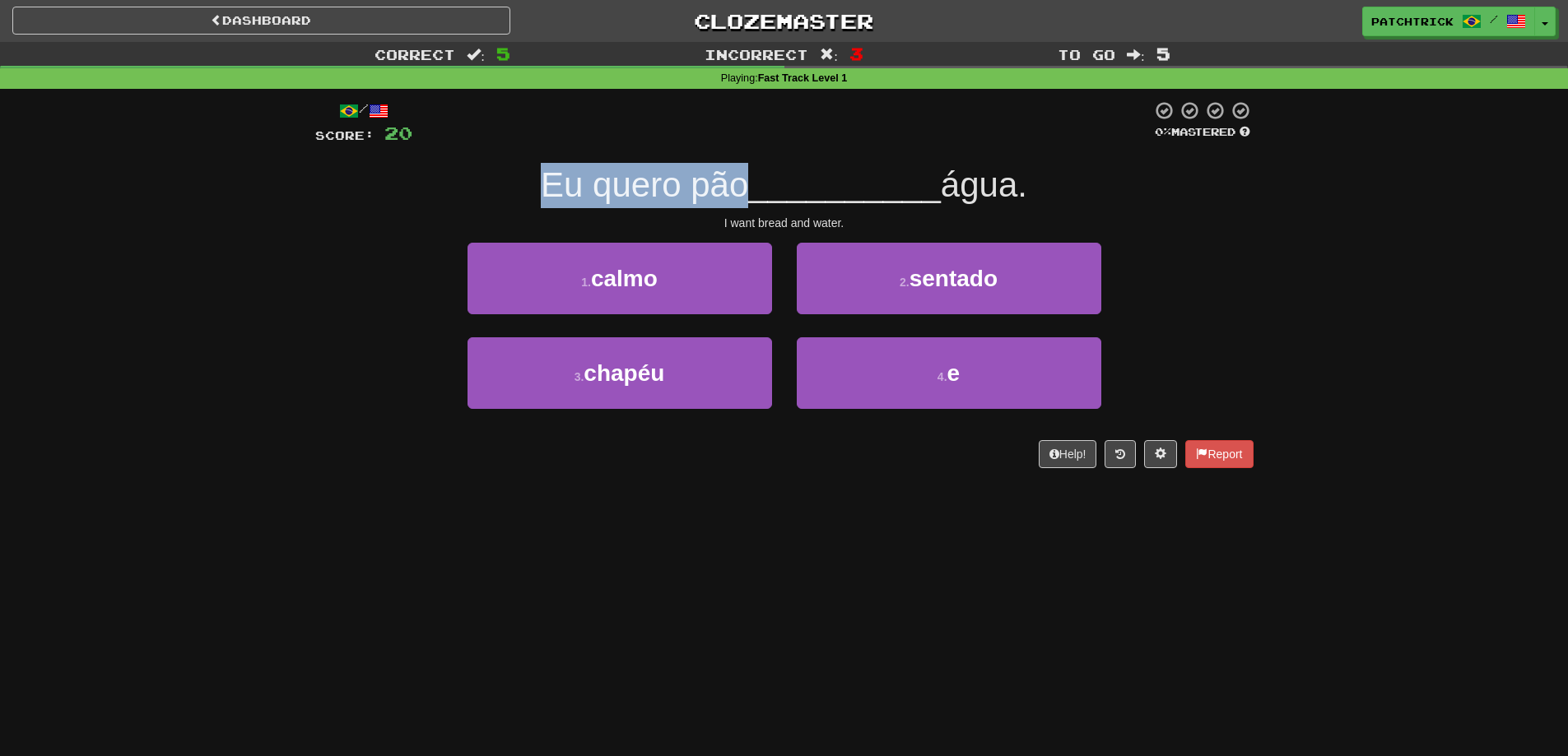
drag, startPoint x: 593, startPoint y: 192, endPoint x: 730, endPoint y: 193, distance: 137.0
click at [730, 193] on span "Eu quero pão" at bounding box center [645, 184] width 207 height 38
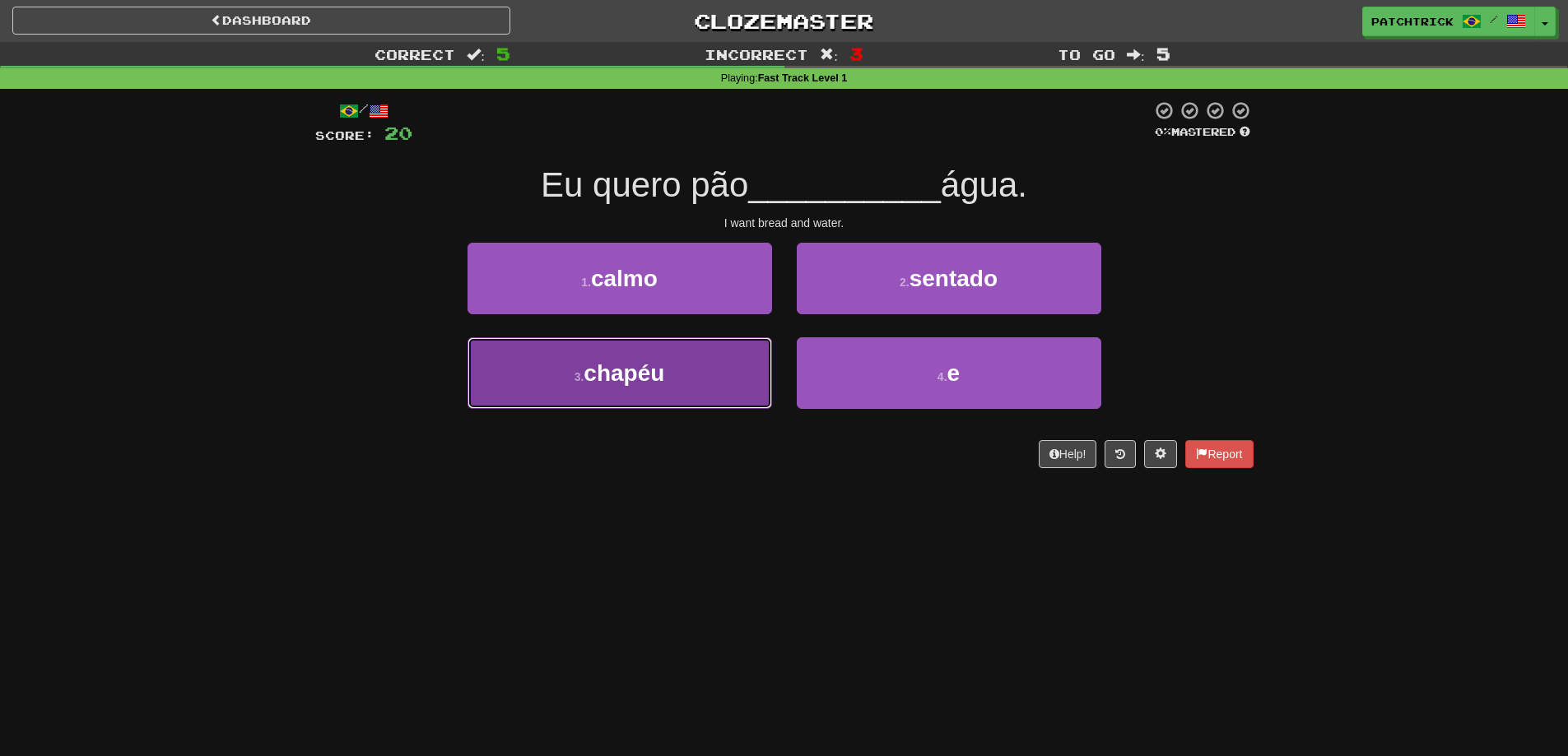
click at [711, 355] on button "3 . chapéu" at bounding box center [619, 373] width 304 height 72
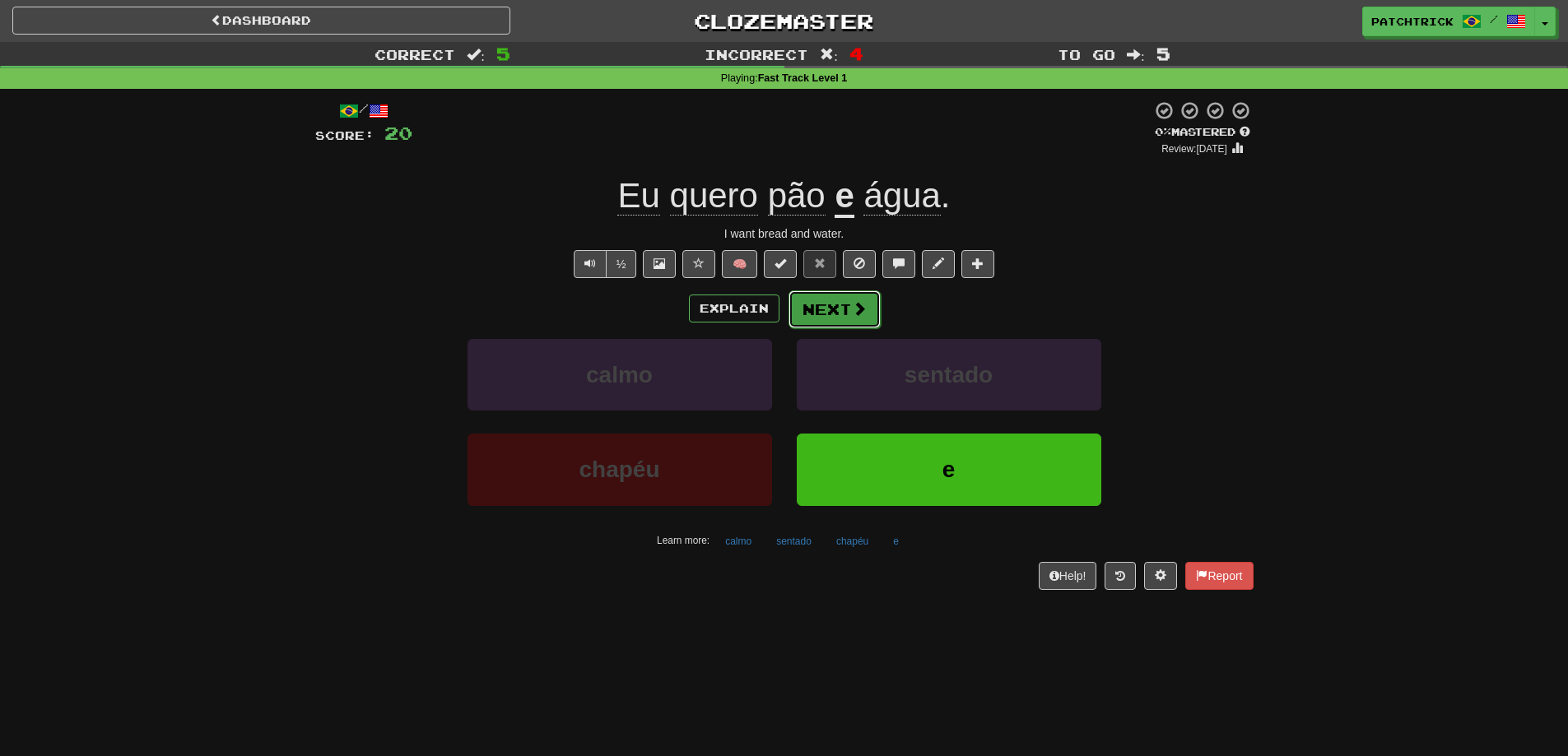
click at [839, 300] on button "Next" at bounding box center [835, 309] width 92 height 37
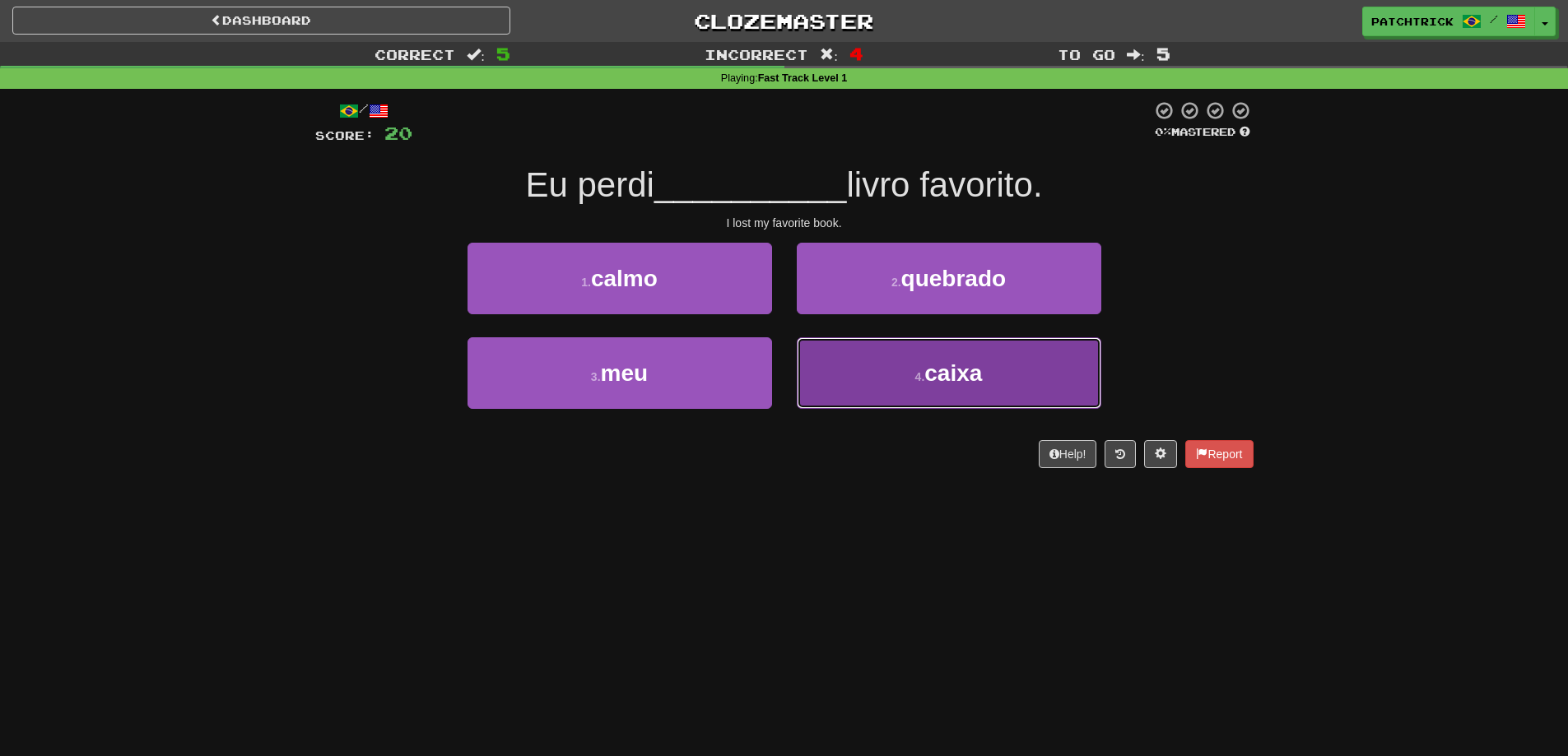
click at [940, 391] on button "4 . caixa" at bounding box center [949, 373] width 304 height 72
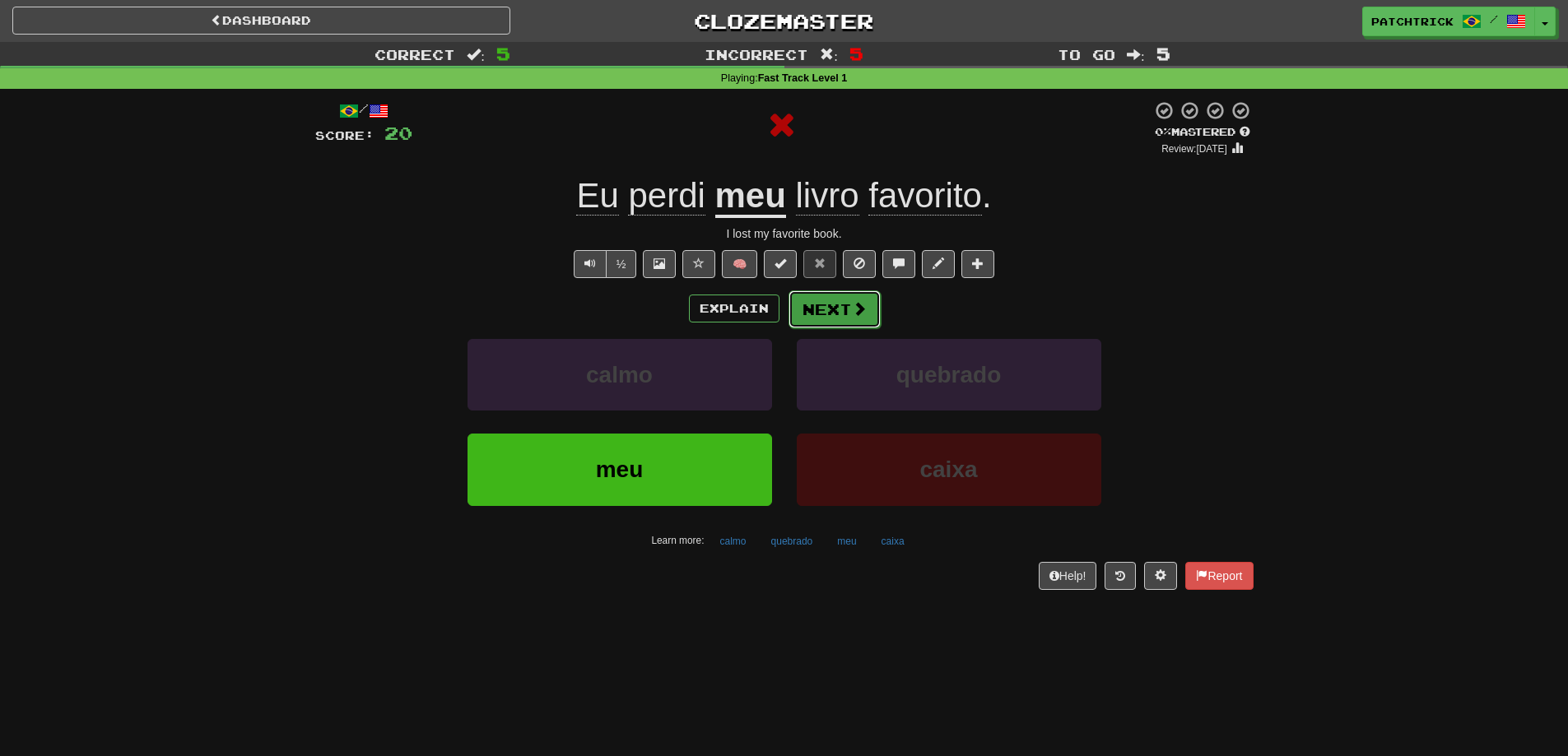
click at [839, 319] on button "Next" at bounding box center [835, 309] width 92 height 37
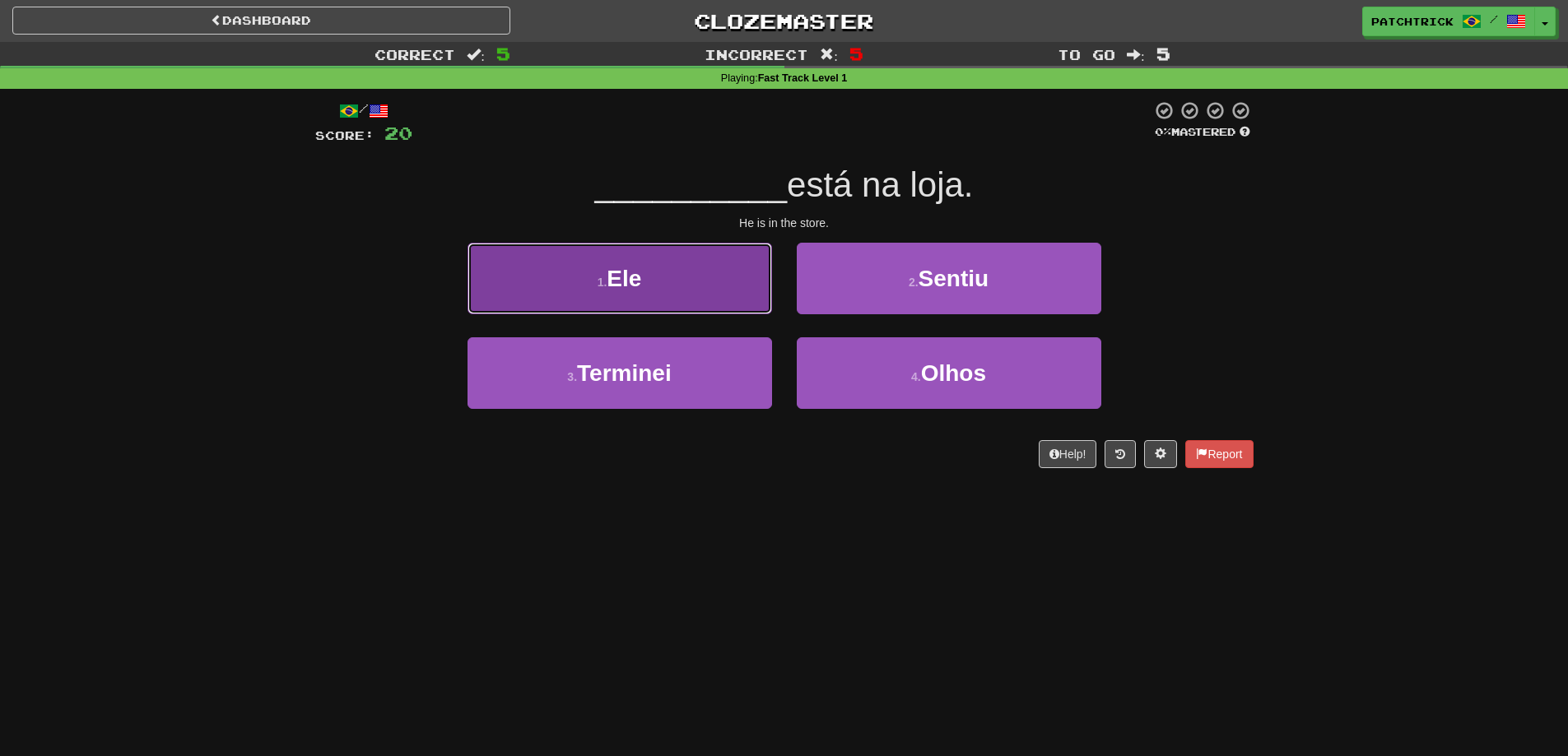
click at [707, 279] on button "1 . Ele" at bounding box center [619, 278] width 304 height 72
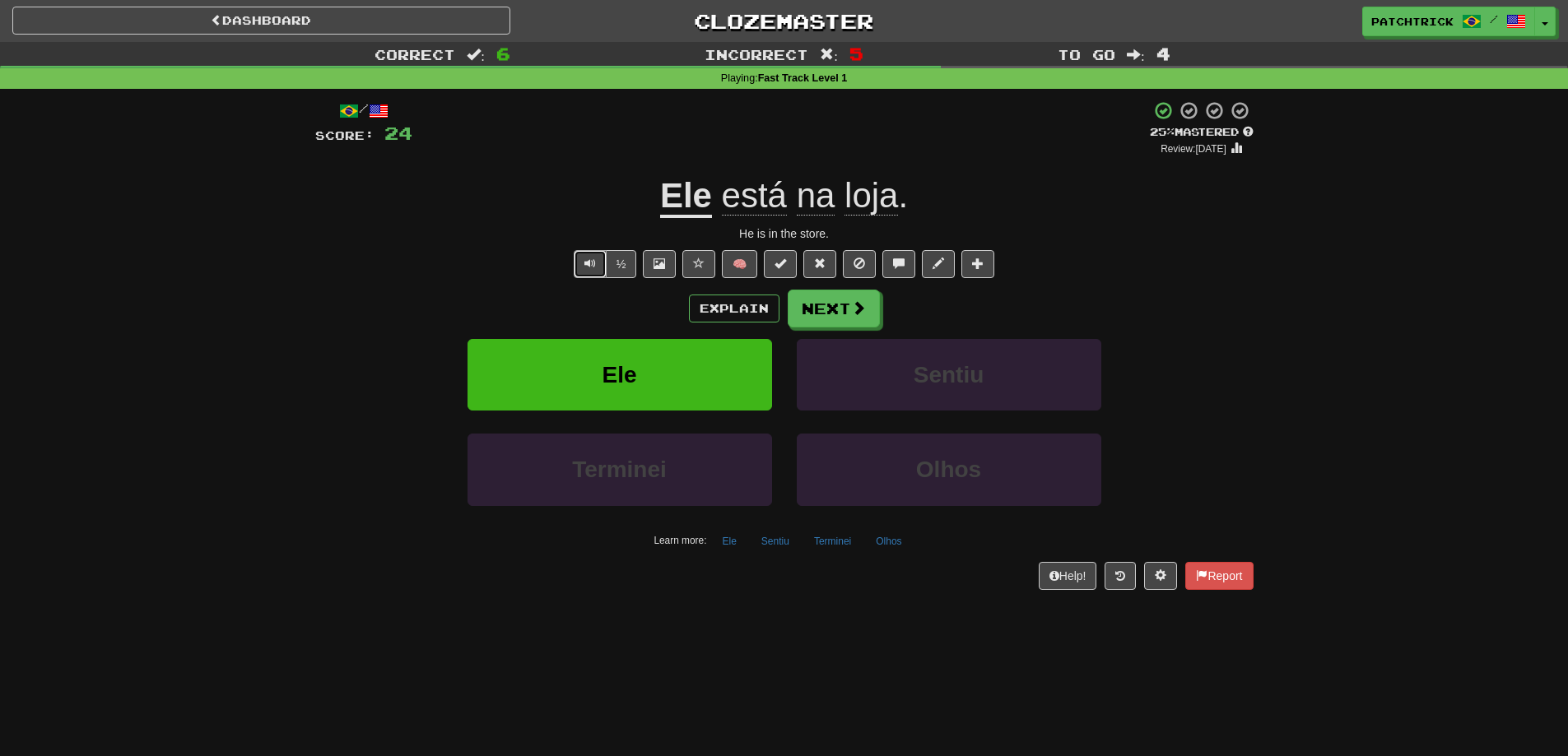
click at [592, 266] on span "Text-to-speech controls" at bounding box center [590, 264] width 12 height 12
click at [843, 325] on button "Next" at bounding box center [835, 309] width 92 height 37
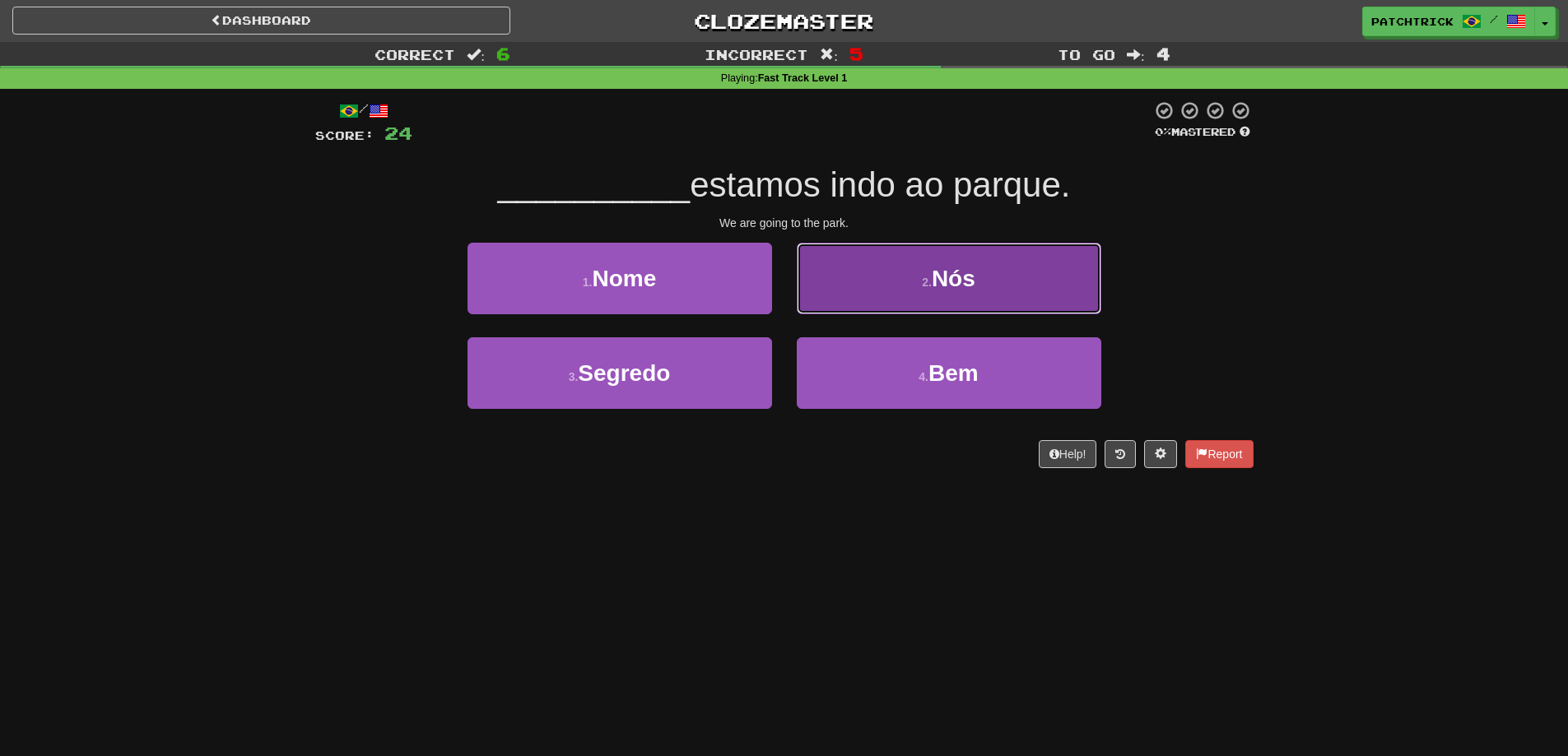
click at [942, 294] on button "2 . Nós" at bounding box center [949, 278] width 304 height 72
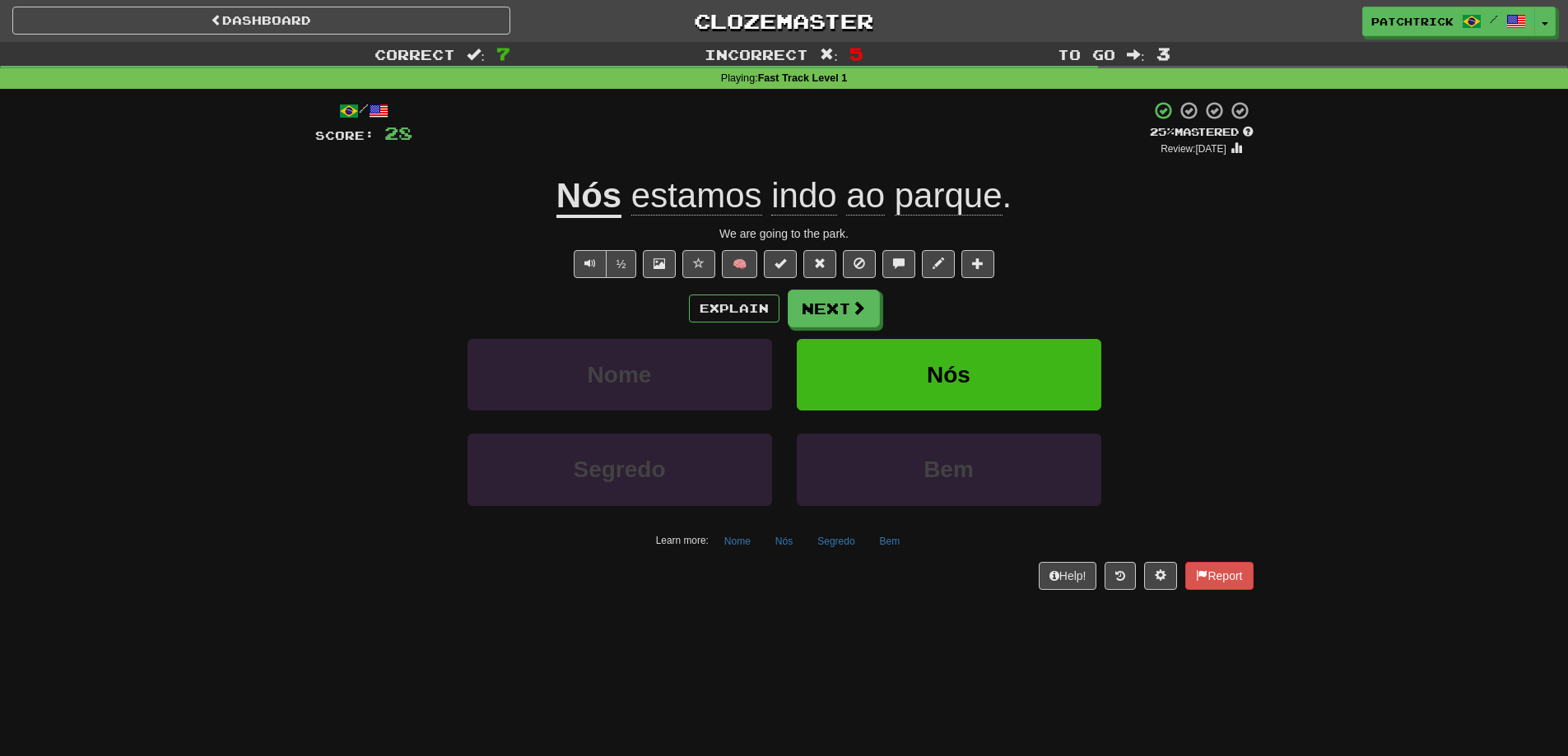
click at [855, 329] on div "Explain Next Nome Nós Segredo Bem Learn more: Nome Nós Segredo Bem" at bounding box center [785, 421] width 938 height 264
click at [854, 321] on button "Next" at bounding box center [835, 309] width 92 height 37
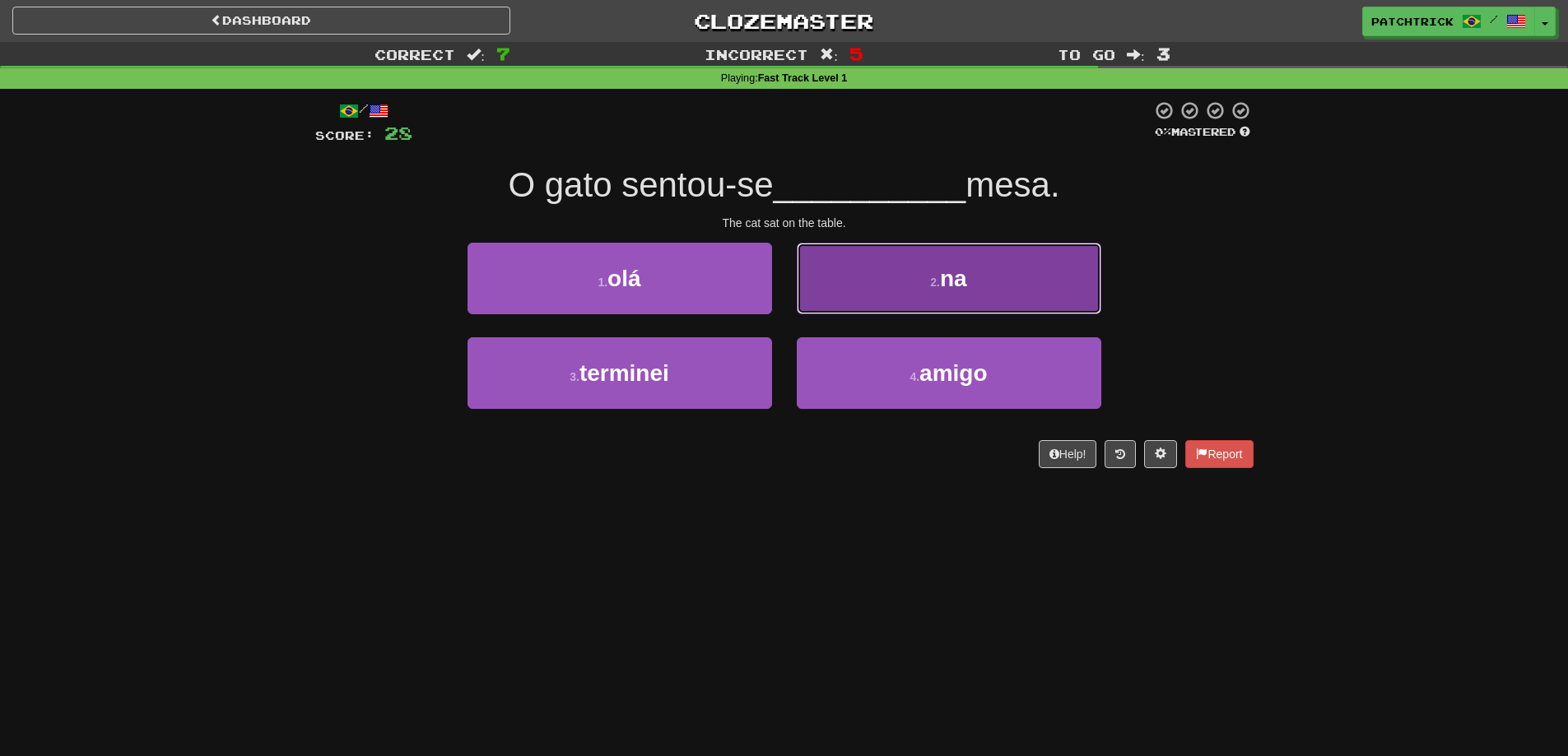
click at [1063, 281] on button "2 . na" at bounding box center [949, 278] width 304 height 72
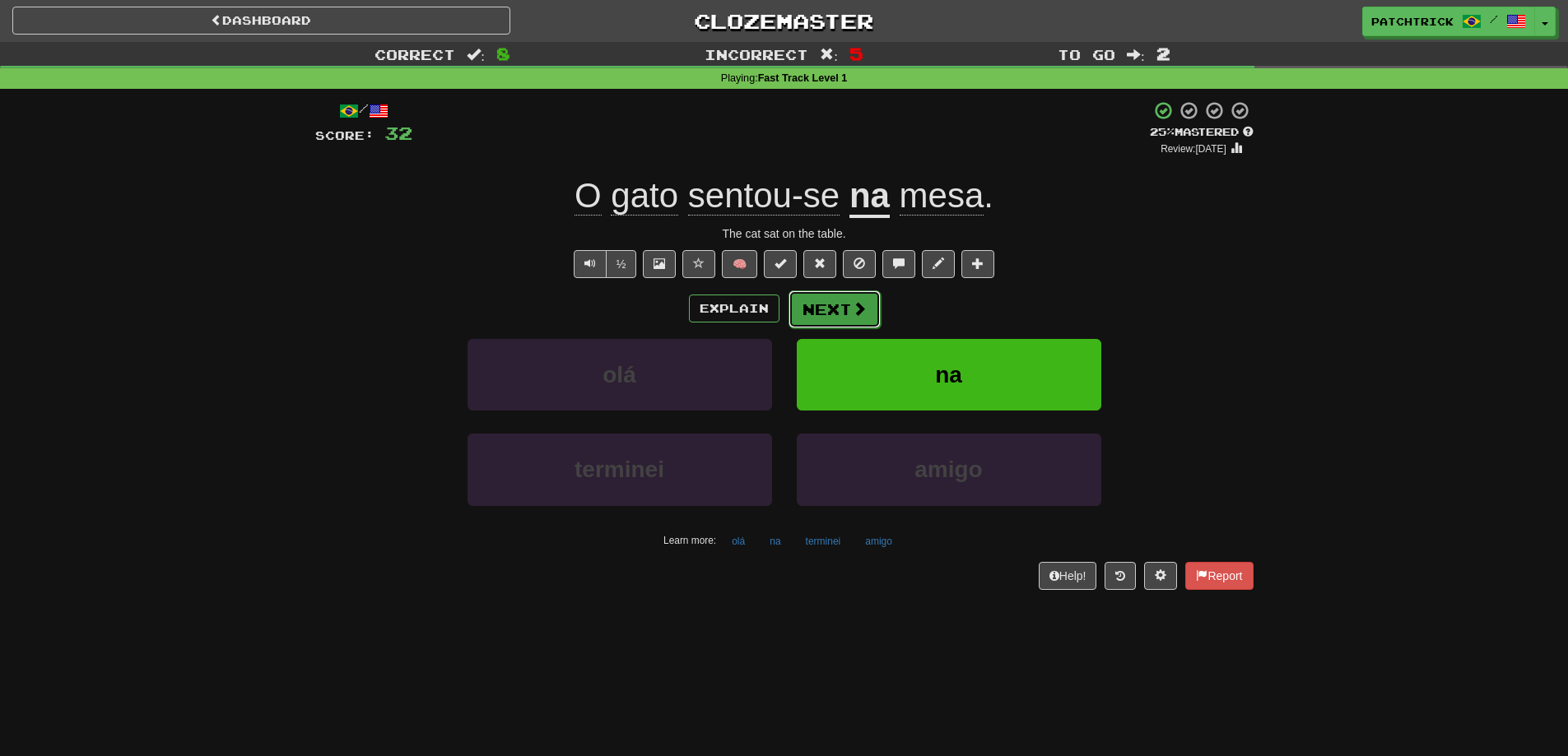
click at [843, 317] on button "Next" at bounding box center [835, 309] width 92 height 37
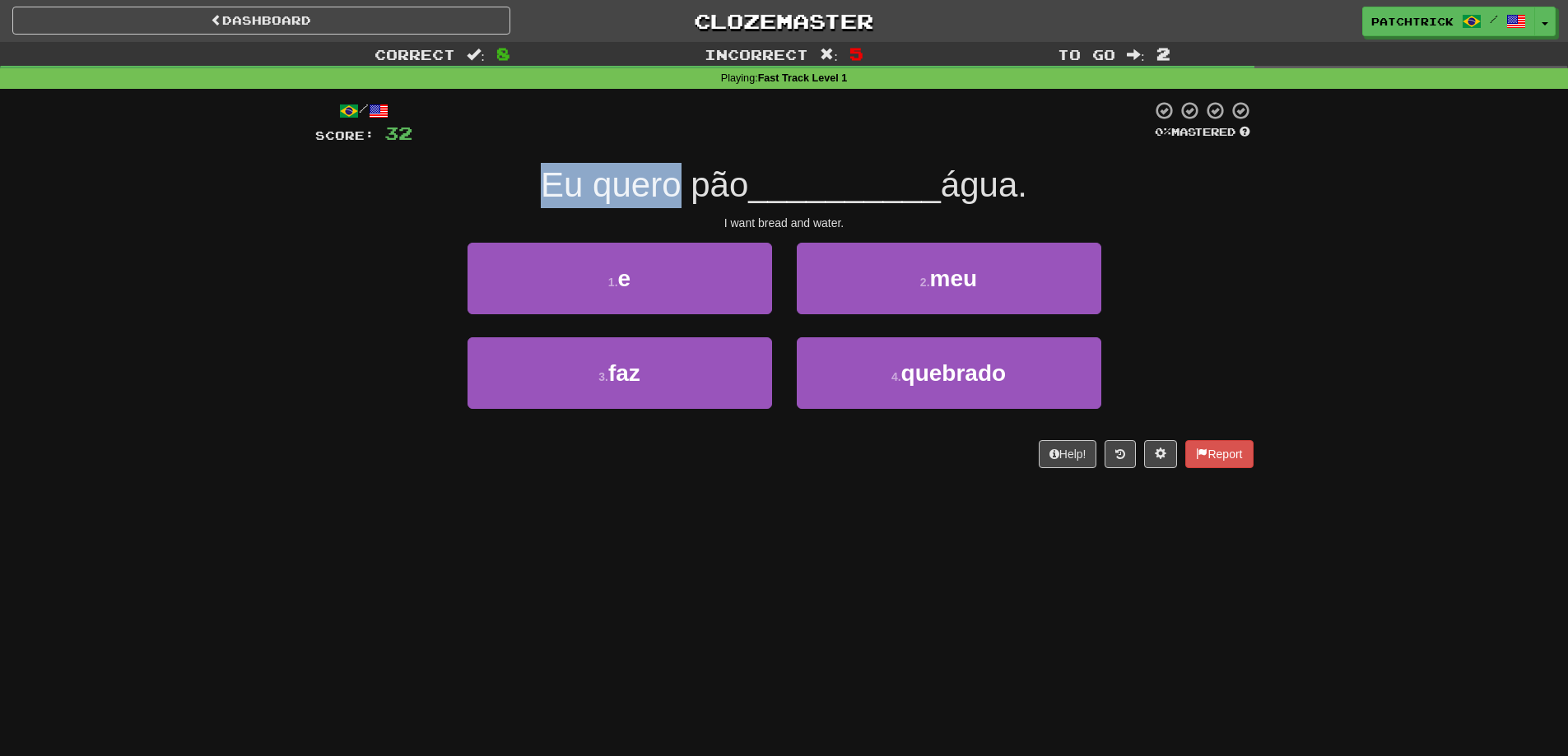
drag, startPoint x: 536, startPoint y: 188, endPoint x: 664, endPoint y: 197, distance: 128.3
click at [664, 197] on span "Eu quero pão" at bounding box center [645, 184] width 207 height 38
click at [664, 198] on span "Eu quero pão" at bounding box center [645, 184] width 207 height 38
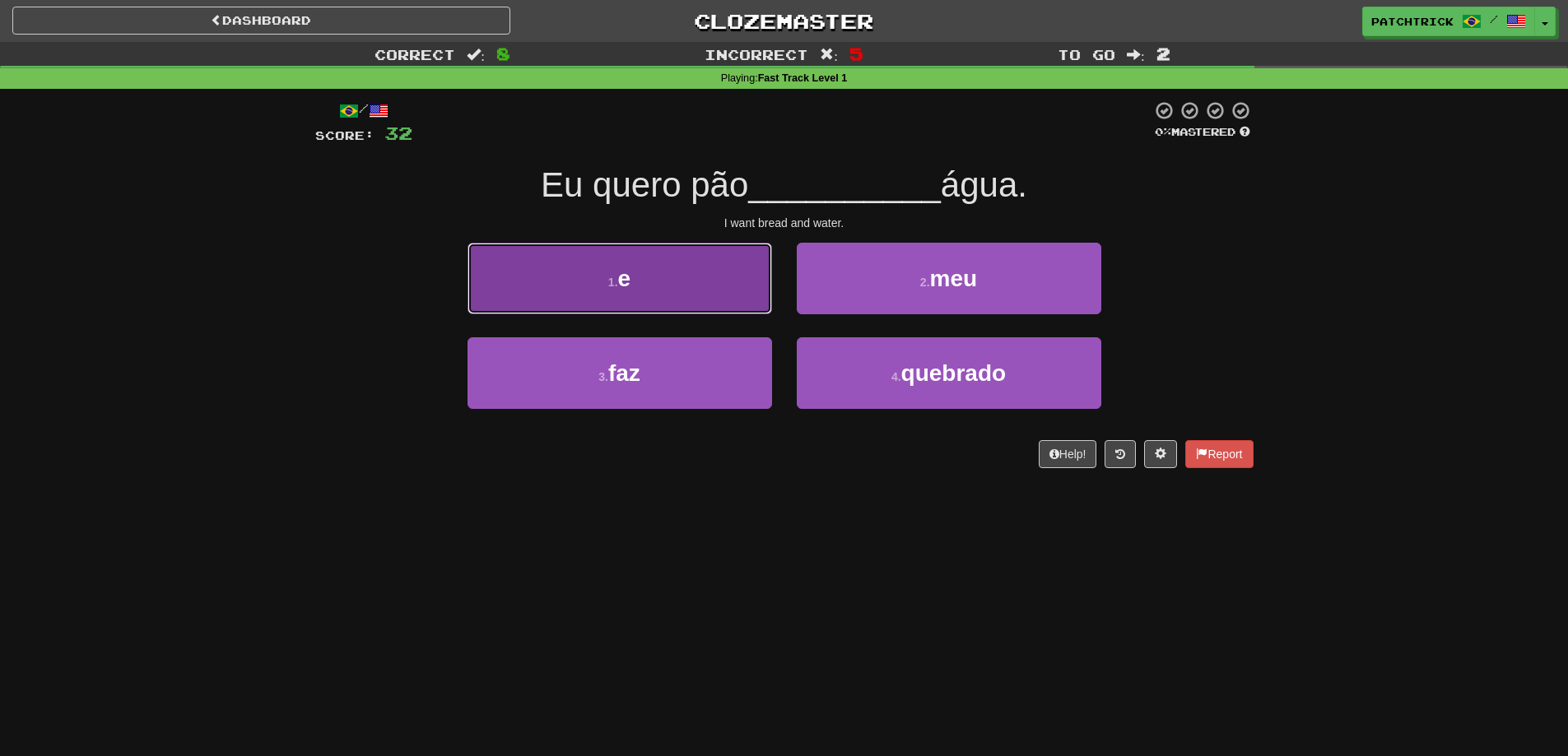
click at [677, 276] on button "1 . e" at bounding box center [619, 278] width 304 height 72
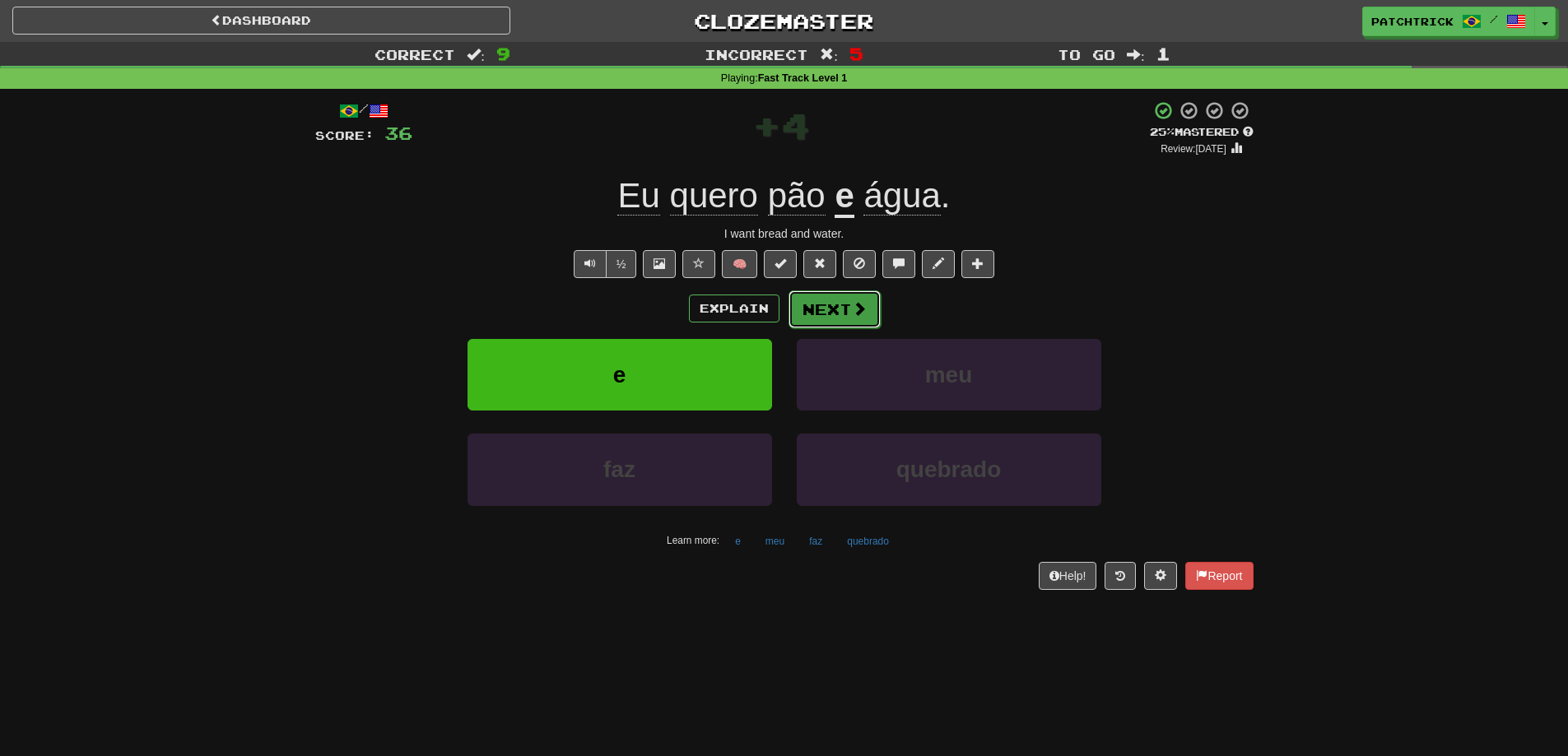
click at [854, 310] on span at bounding box center [859, 308] width 14 height 14
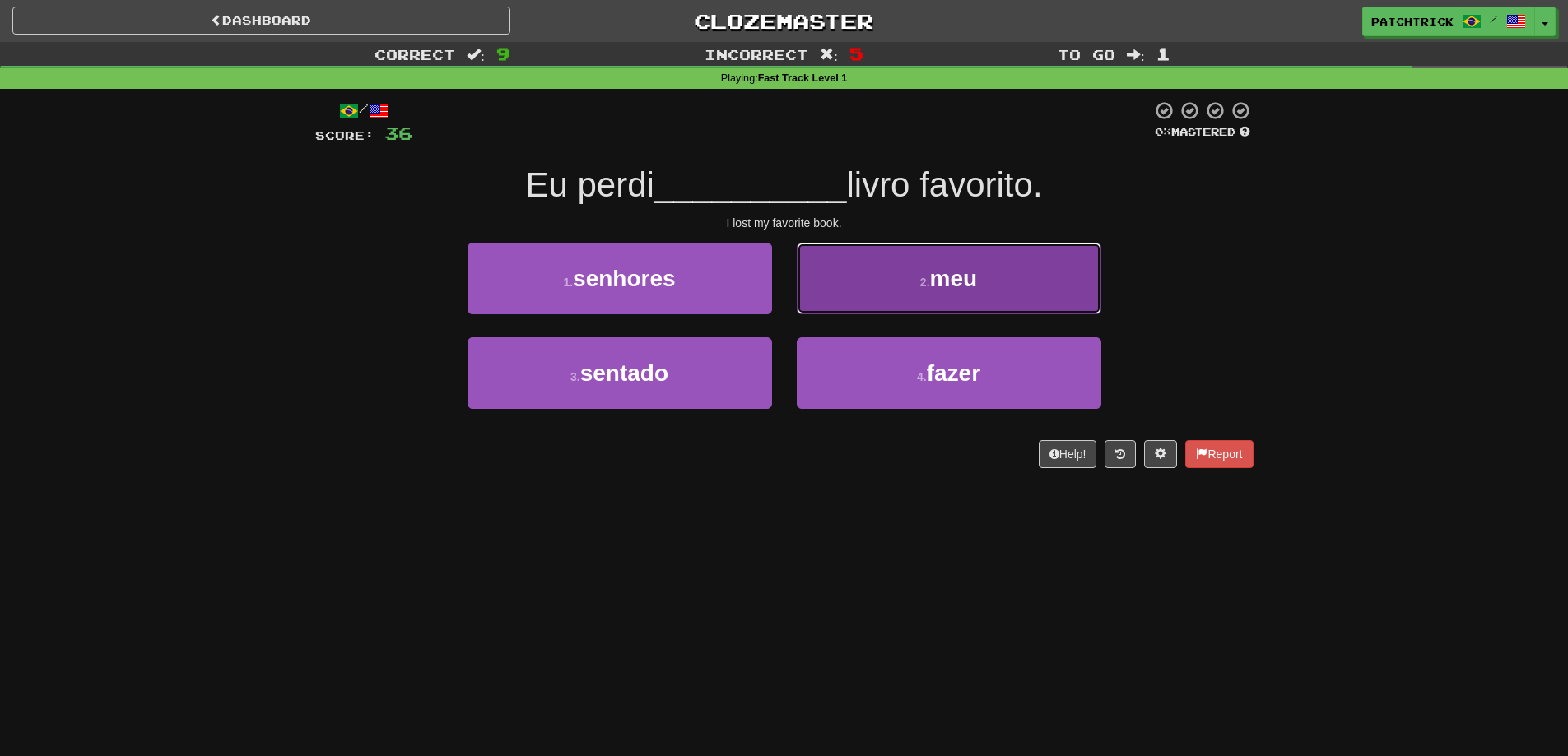
click at [960, 313] on button "2 . meu" at bounding box center [949, 278] width 304 height 72
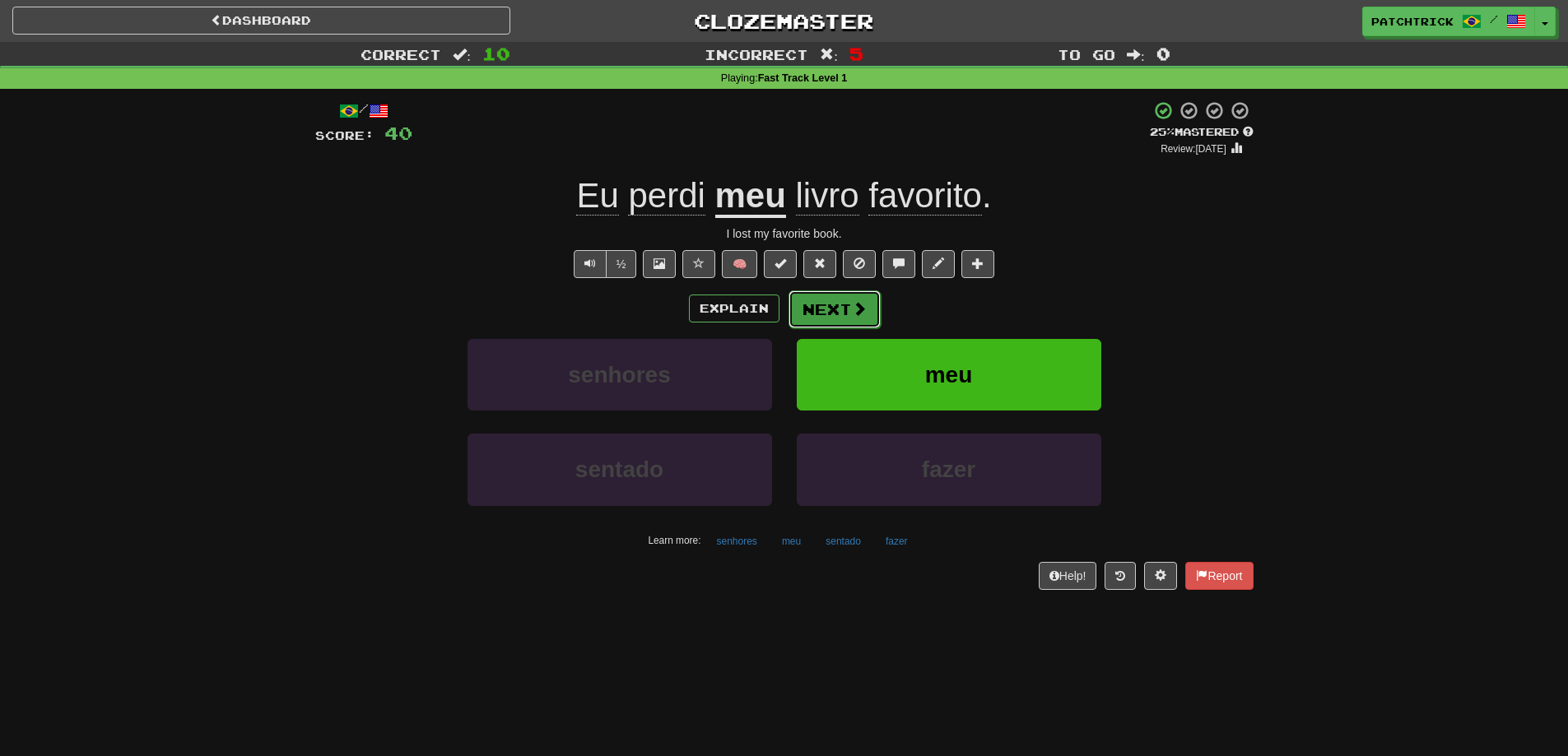
click at [827, 298] on button "Next" at bounding box center [835, 309] width 92 height 37
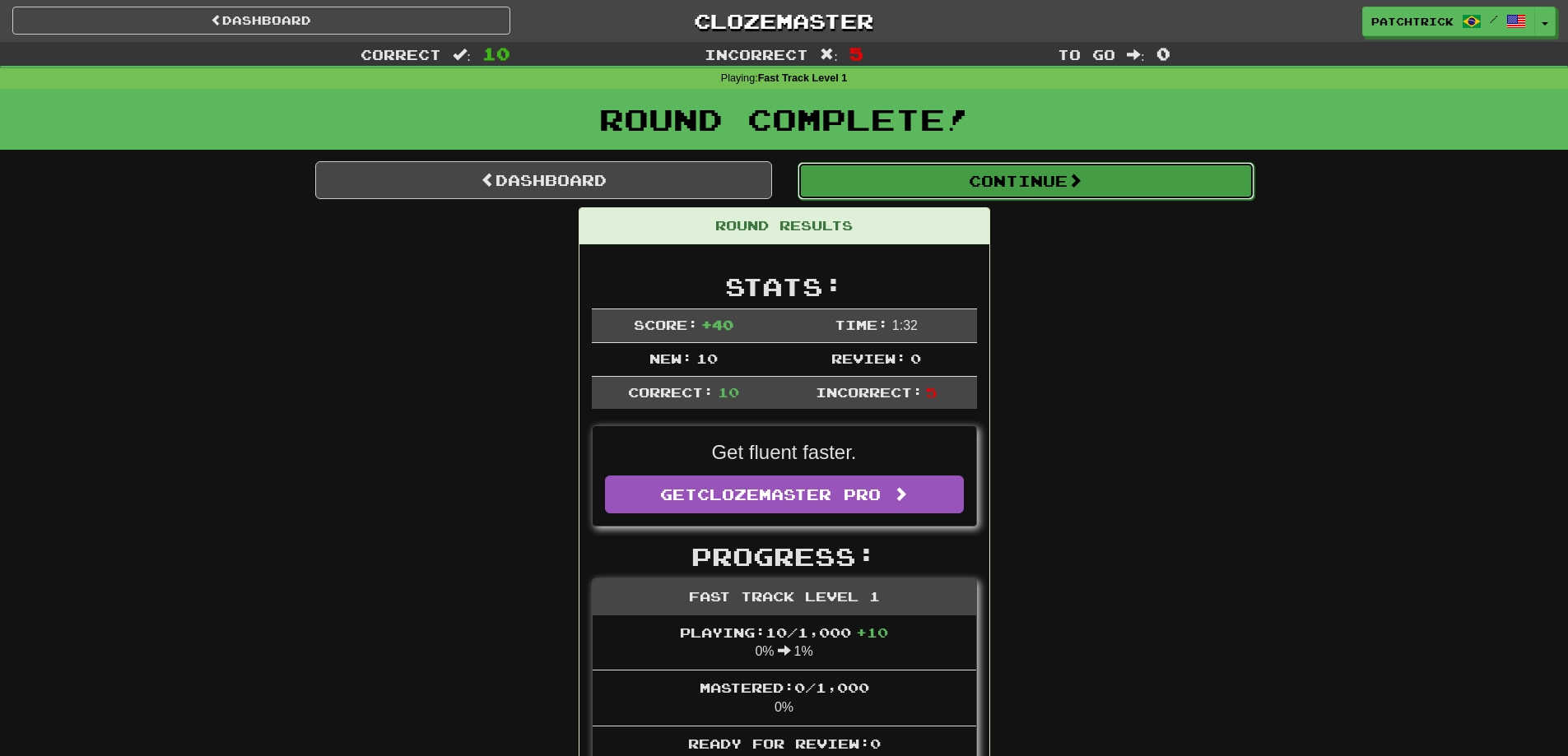
click at [1063, 180] on button "Continue" at bounding box center [1026, 180] width 457 height 37
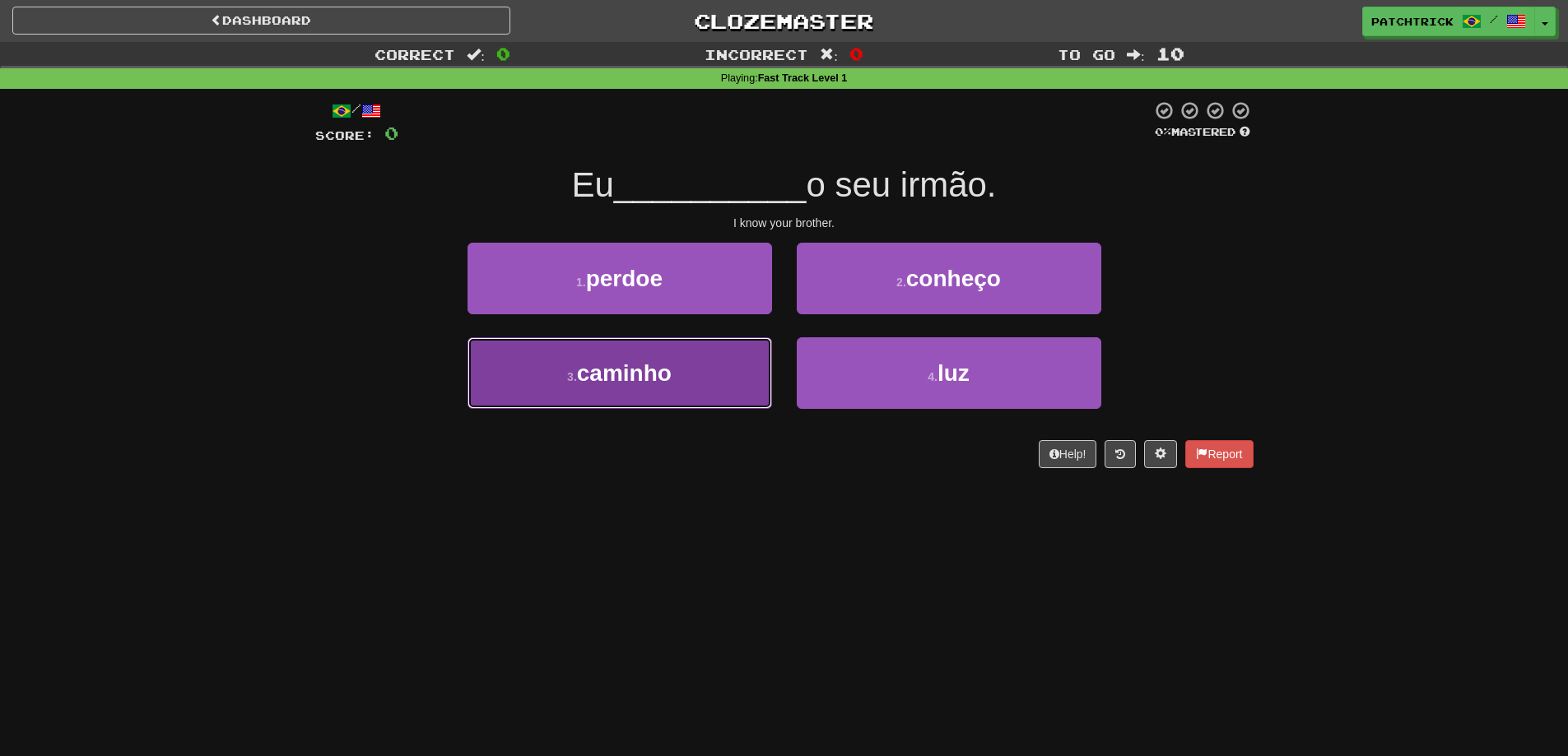
click at [733, 364] on button "3 . caminho" at bounding box center [619, 373] width 304 height 72
